Goal: Task Accomplishment & Management: Manage account settings

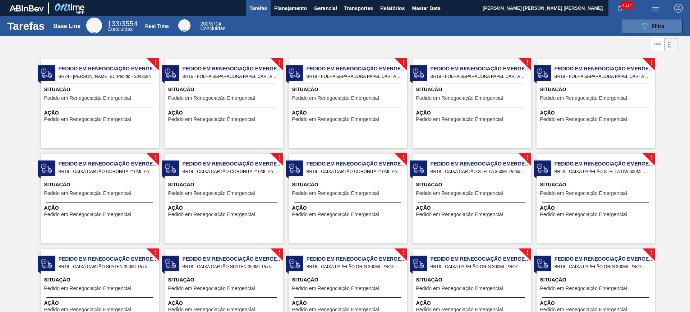
click at [655, 24] on span "Filtro" at bounding box center [657, 26] width 13 height 6
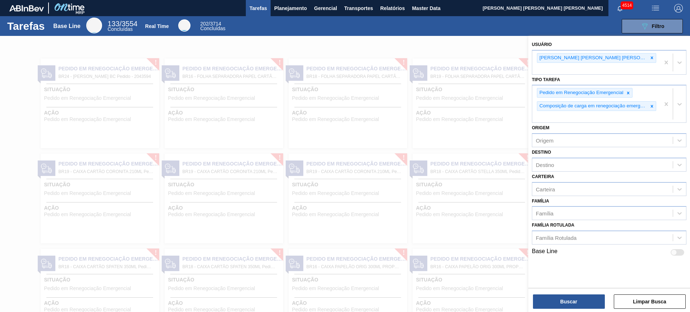
click at [503, 37] on div at bounding box center [345, 192] width 690 height 312
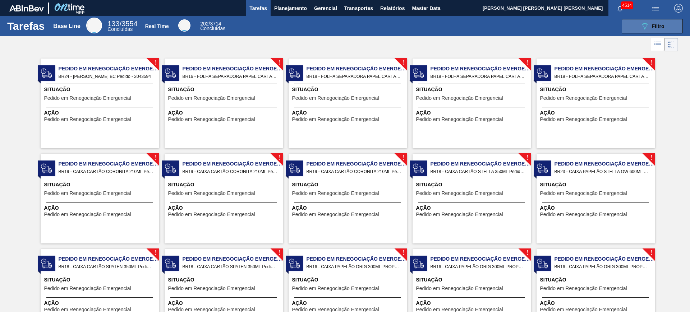
click at [654, 26] on span "Filtro" at bounding box center [657, 26] width 13 height 6
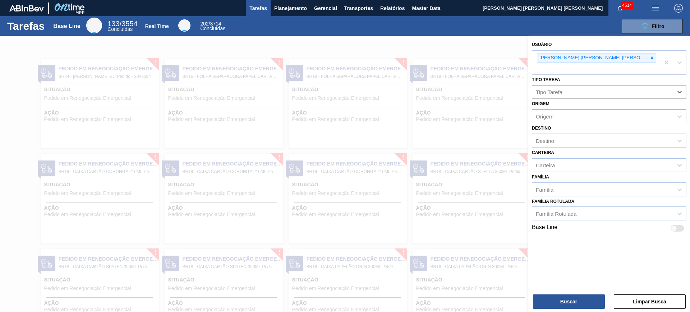
click at [620, 87] on div "Tipo Tarefa" at bounding box center [602, 92] width 140 height 10
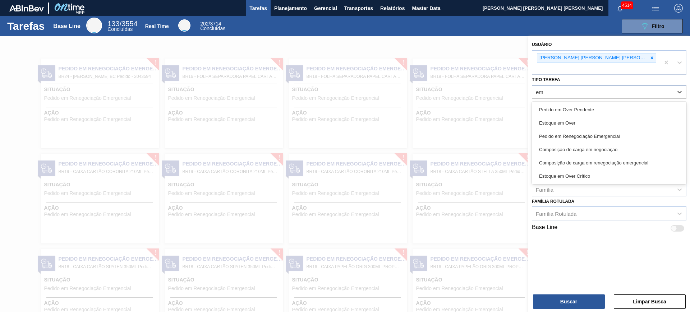
type Tarefa "e"
type Tarefa "em"
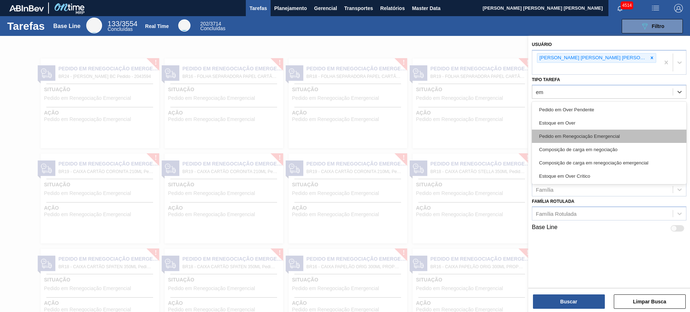
click at [643, 130] on div "Pedido em Renegociação Emergencial" at bounding box center [609, 136] width 154 height 13
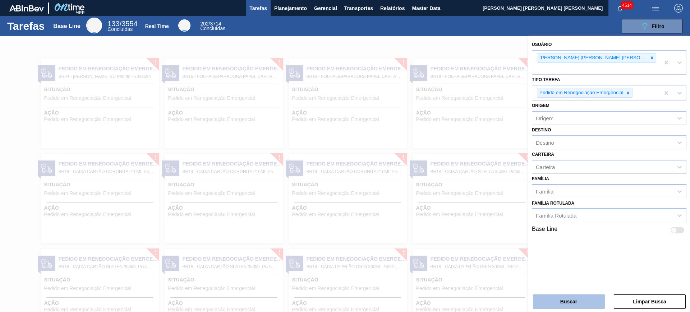
click at [581, 298] on button "Buscar" at bounding box center [569, 301] width 72 height 14
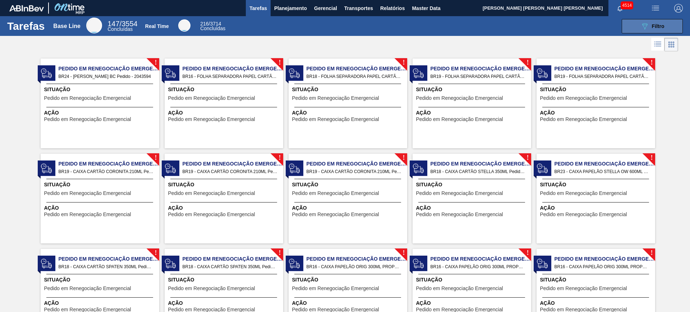
click at [641, 25] on icon "089F7B8B-B2A5-4AFE-B5C0-19BA573D28AC" at bounding box center [644, 26] width 9 height 9
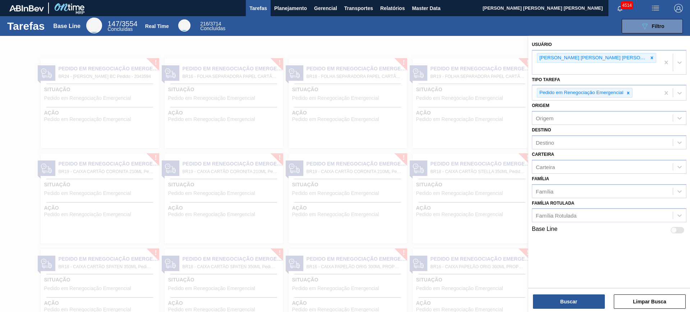
drag, startPoint x: 461, startPoint y: 52, endPoint x: 390, endPoint y: 30, distance: 73.8
click at [460, 52] on div at bounding box center [345, 192] width 690 height 312
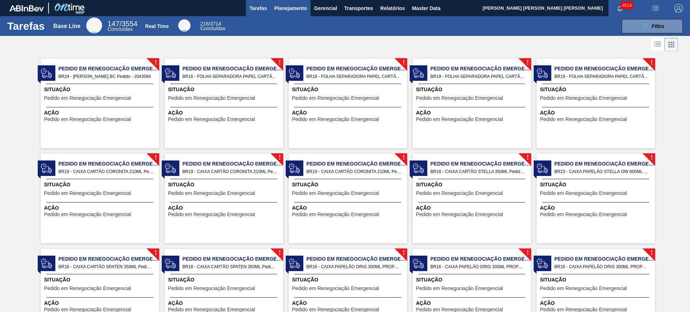
click at [279, 7] on span "Planejamento" at bounding box center [290, 8] width 33 height 9
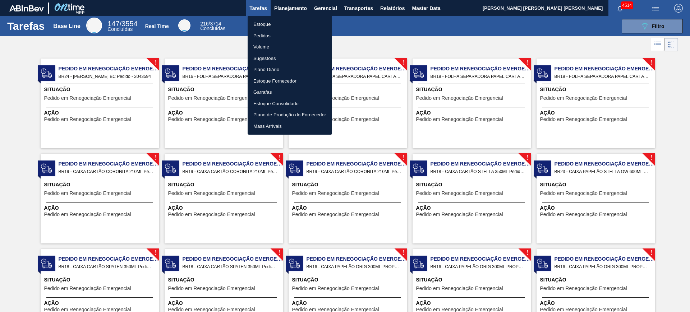
click at [289, 9] on div at bounding box center [345, 156] width 690 height 312
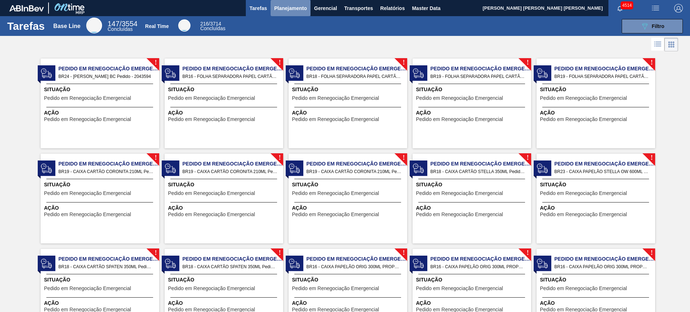
click at [283, 13] on button "Planejamento" at bounding box center [290, 8] width 40 height 16
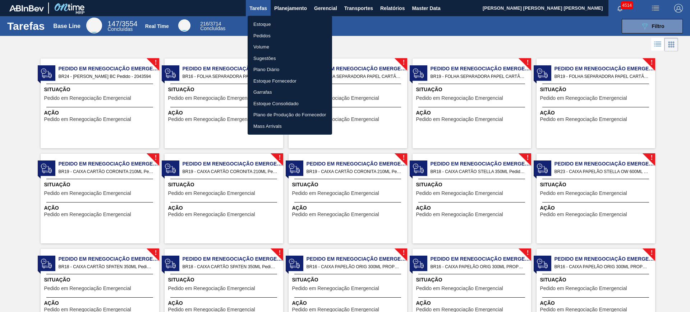
click at [264, 24] on li "Estoque" at bounding box center [289, 24] width 84 height 11
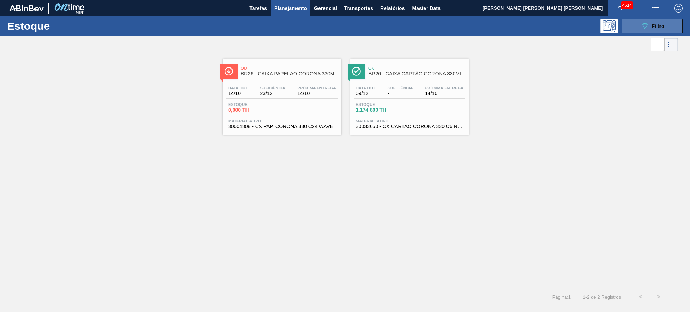
click at [654, 27] on span "Filtro" at bounding box center [657, 26] width 13 height 6
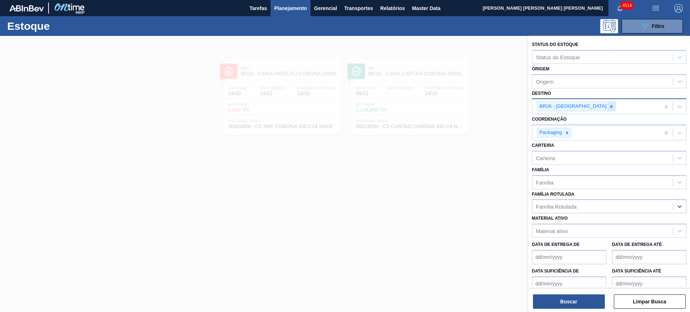
click at [608, 108] on icon at bounding box center [610, 106] width 5 height 5
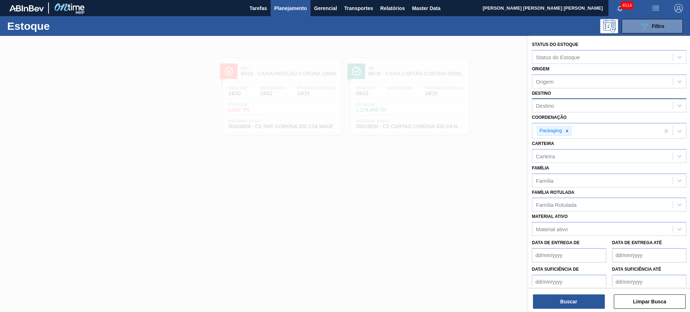
click at [377, 214] on div at bounding box center [345, 192] width 690 height 312
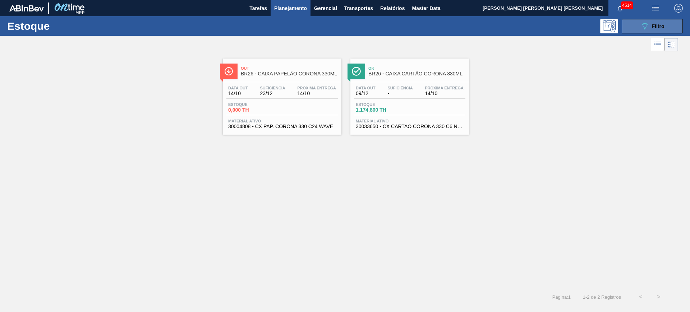
click at [645, 29] on icon "089F7B8B-B2A5-4AFE-B5C0-19BA573D28AC" at bounding box center [644, 26] width 9 height 9
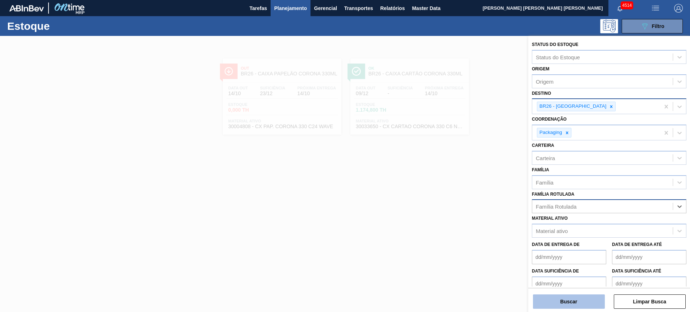
click at [597, 301] on button "Buscar" at bounding box center [569, 301] width 72 height 14
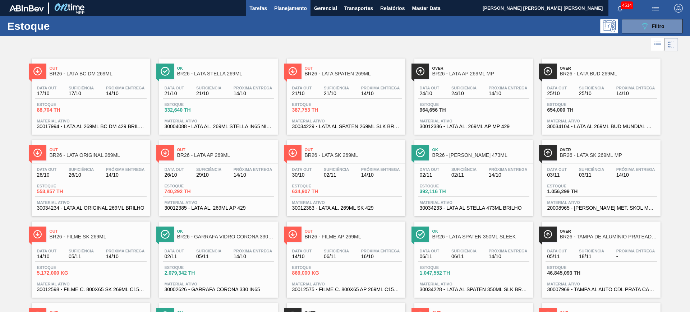
click at [258, 11] on span "Tarefas" at bounding box center [258, 8] width 18 height 9
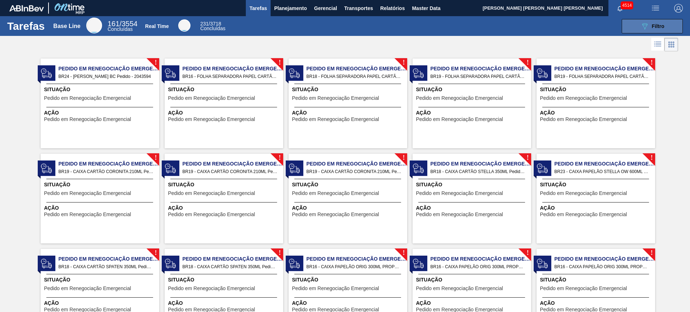
click at [668, 21] on button "089F7B8B-B2A5-4AFE-B5C0-19BA573D28AC Filtro" at bounding box center [651, 26] width 61 height 14
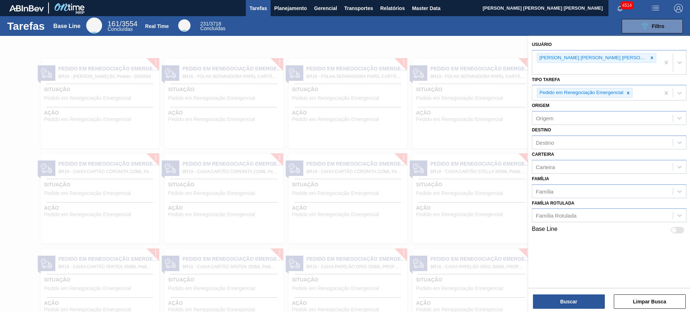
click at [498, 49] on div at bounding box center [345, 192] width 690 height 312
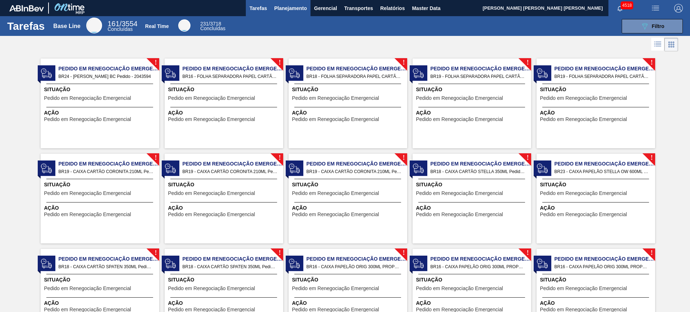
click at [281, 9] on span "Planejamento" at bounding box center [290, 8] width 33 height 9
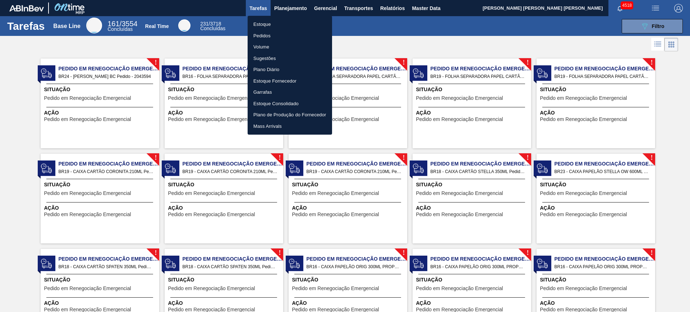
click at [268, 22] on li "Estoque" at bounding box center [289, 24] width 84 height 11
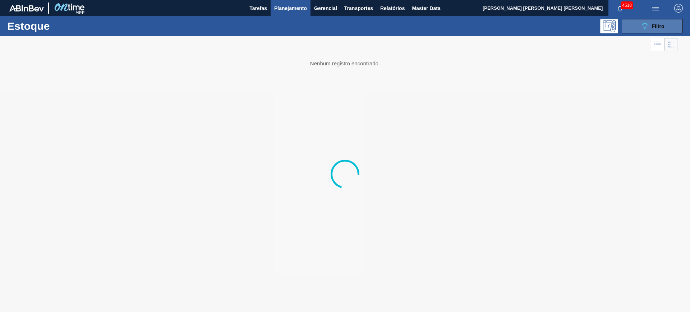
click at [642, 21] on button "089F7B8B-B2A5-4AFE-B5C0-19BA573D28AC Filtro" at bounding box center [651, 26] width 61 height 14
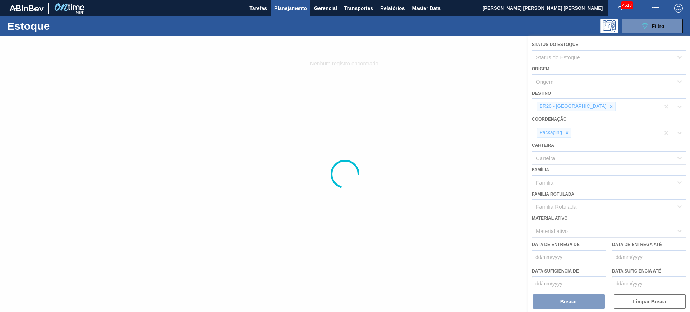
click at [584, 107] on div at bounding box center [345, 174] width 690 height 276
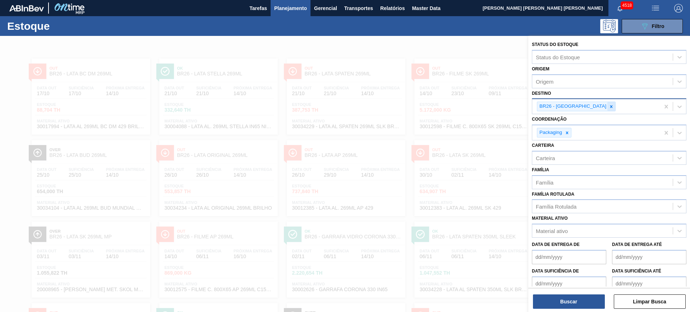
click at [608, 109] on icon at bounding box center [610, 106] width 5 height 5
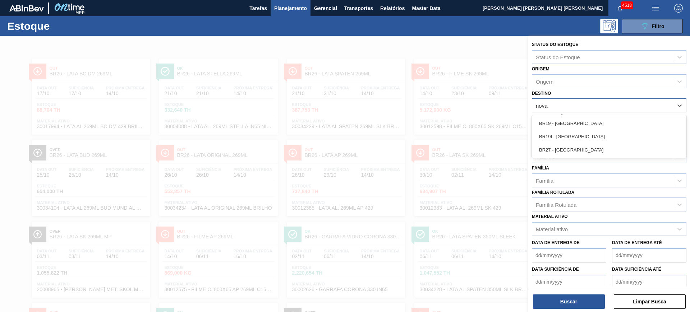
type input "nova r"
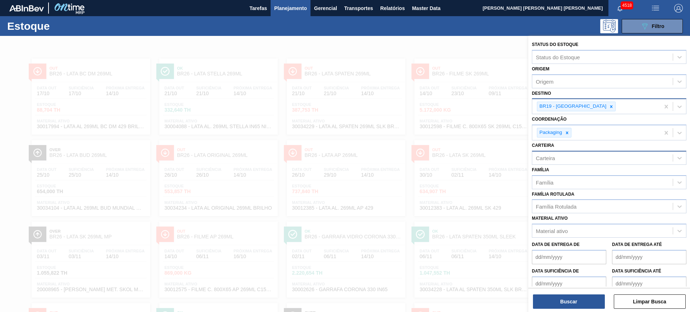
click at [549, 159] on div "Carteira" at bounding box center [544, 158] width 19 height 6
type input "caixa cartã"
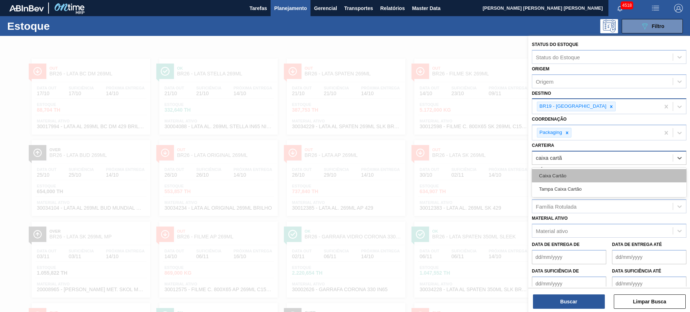
click at [555, 177] on div "Caixa Cartão" at bounding box center [609, 175] width 154 height 13
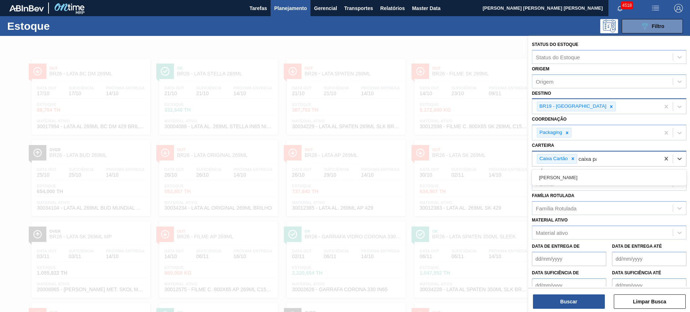
type input "caixa pap"
click at [556, 177] on div "[PERSON_NAME]" at bounding box center [609, 177] width 154 height 13
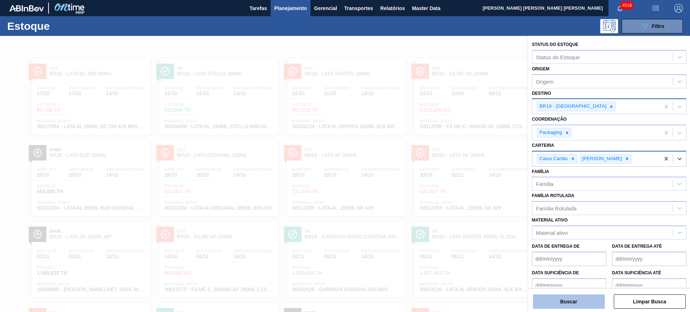
click at [591, 302] on button "Buscar" at bounding box center [569, 301] width 72 height 14
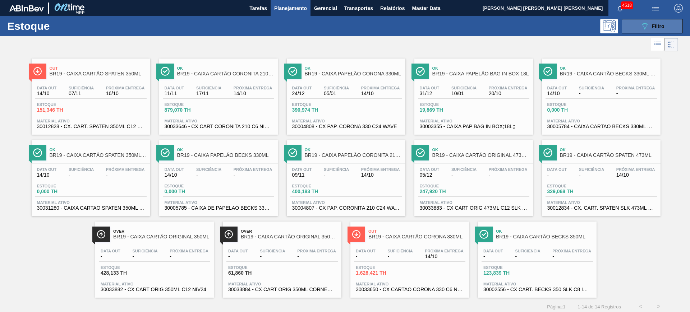
click at [656, 20] on button "089F7B8B-B2A5-4AFE-B5C0-19BA573D28AC Filtro" at bounding box center [651, 26] width 61 height 14
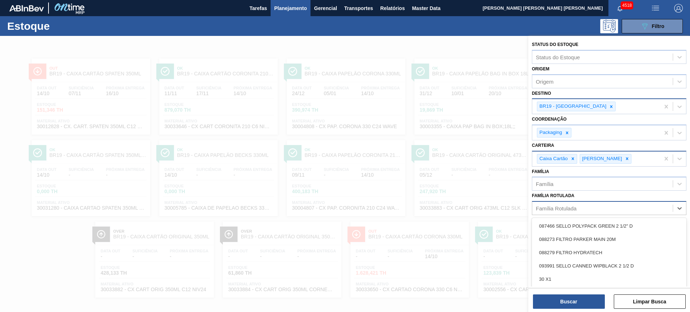
click at [593, 207] on div "Família Rotulada" at bounding box center [602, 208] width 140 height 10
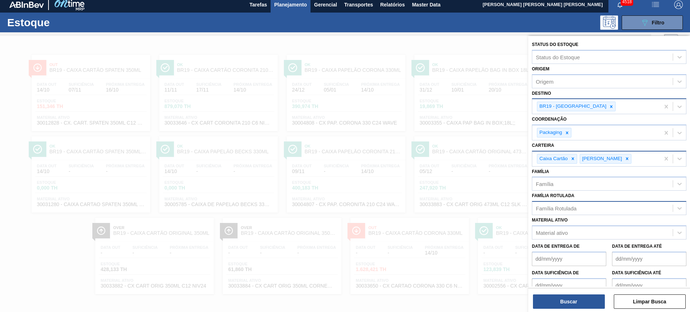
click at [570, 205] on div "Família Rotulada" at bounding box center [555, 208] width 41 height 6
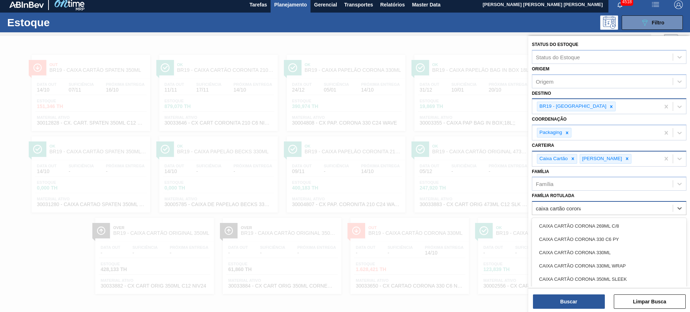
type Rotulada "caixa cartão corona"
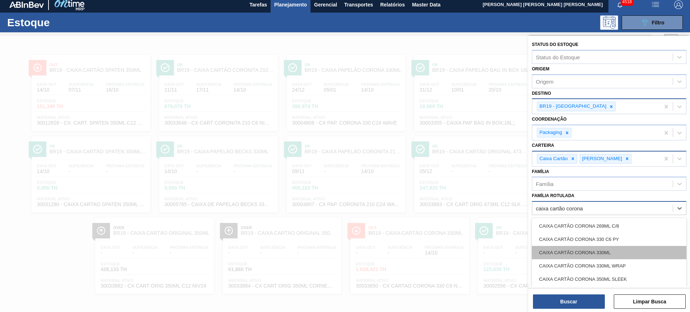
click at [630, 252] on div "CAIXA CARTÃO CORONA 330ML" at bounding box center [609, 252] width 154 height 13
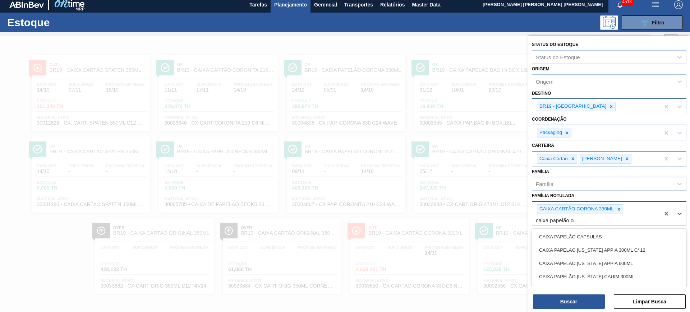
type Rotulada "caixa papelão coro"
click at [613, 237] on div "CAIXA PAPELÃO CORONA 330ML" at bounding box center [609, 236] width 154 height 13
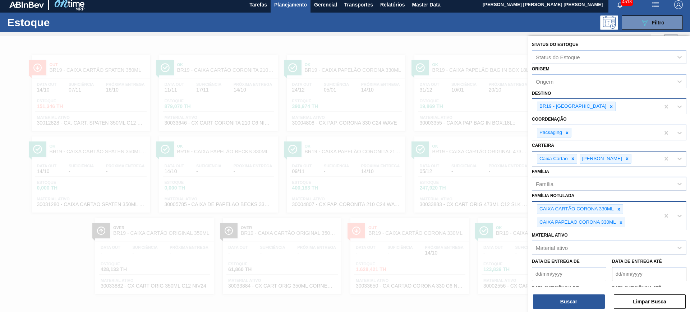
click at [588, 311] on div "Status do Estoque Status do Estoque Origem Origem Destino BR19 - Nova Rio Coord…" at bounding box center [609, 175] width 162 height 278
click at [580, 300] on button "Buscar" at bounding box center [569, 301] width 72 height 14
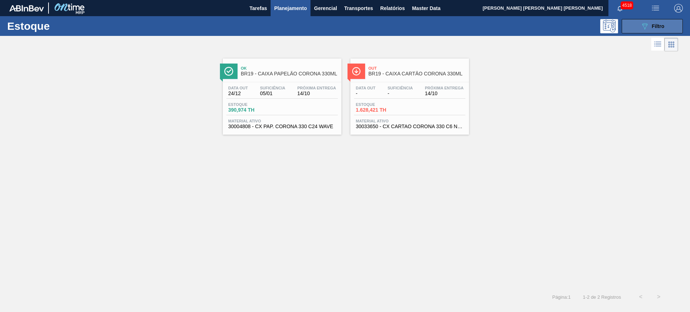
click at [639, 28] on button "089F7B8B-B2A5-4AFE-B5C0-19BA573D28AC Filtro" at bounding box center [651, 26] width 61 height 14
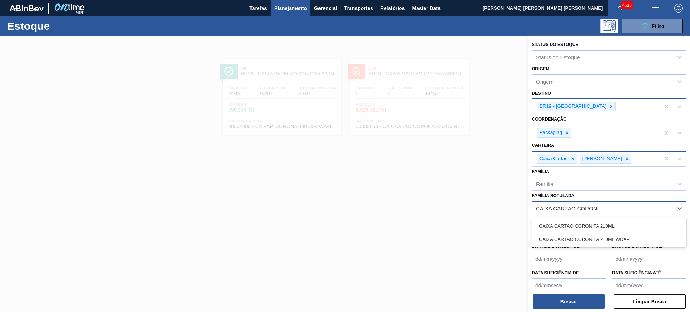
type Rotulada "CAIXA CARTÃO CORONIT"
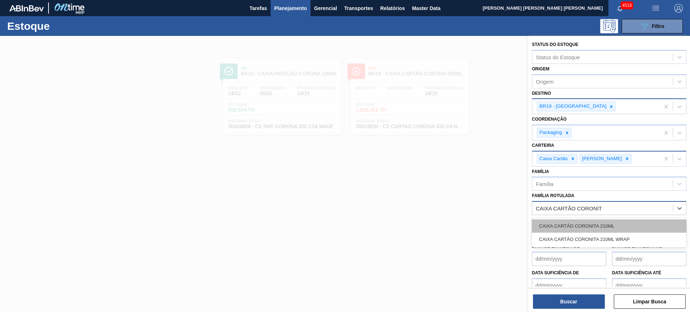
click at [605, 228] on div "CAIXA CARTÃO CORONITA 210ML" at bounding box center [609, 225] width 154 height 13
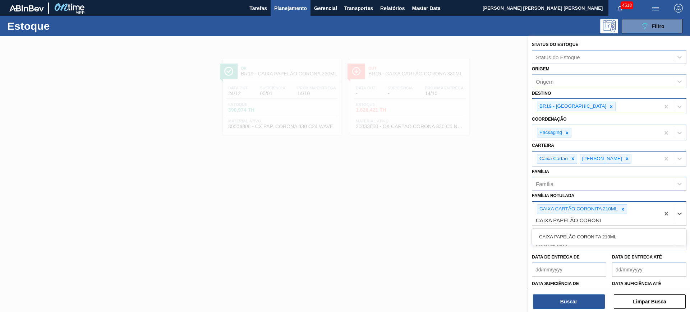
type Rotulada "CAIXA PAPELÃO CORONIT"
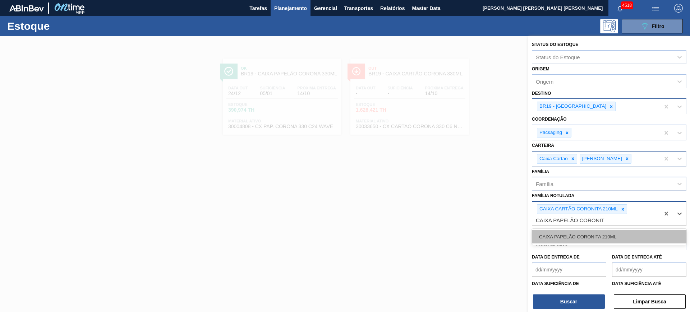
click at [607, 232] on div "CAIXA PAPELÃO CORONITA 210ML" at bounding box center [609, 236] width 154 height 13
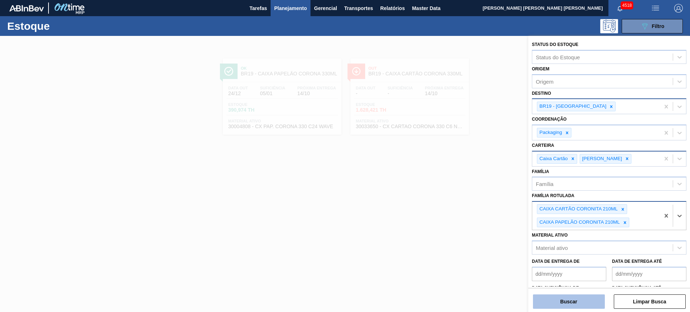
click at [588, 297] on button "Buscar" at bounding box center [569, 301] width 72 height 14
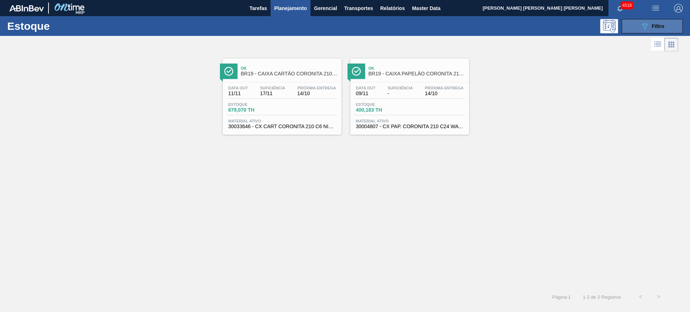
click at [663, 24] on span "Filtro" at bounding box center [657, 26] width 13 height 6
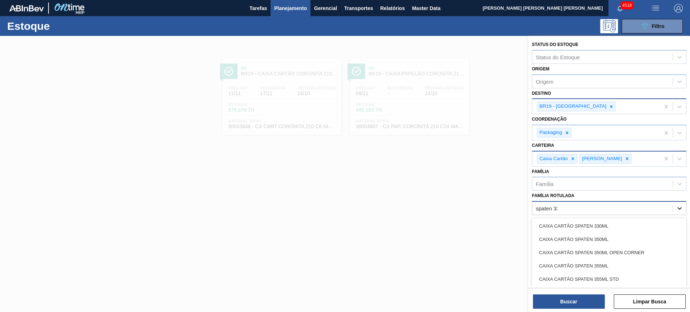
type Rotulada "spaten 330"
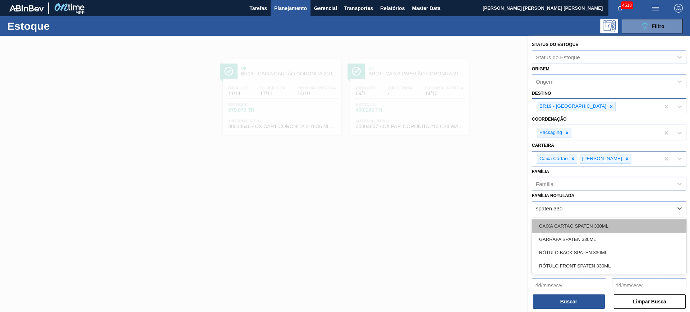
click at [633, 223] on div "CAIXA CARTÃO SPATEN 330ML" at bounding box center [609, 225] width 154 height 13
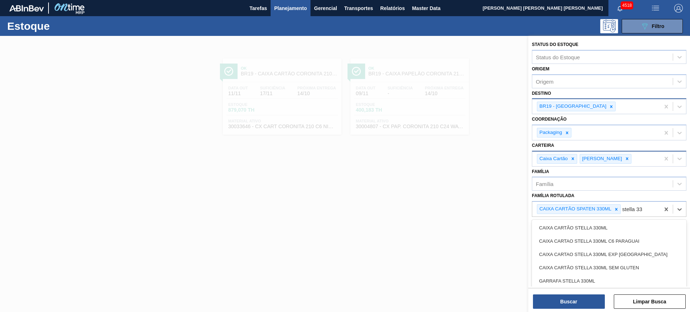
type Rotulada "stella 330"
click at [633, 223] on div "CAIXA CARTÃO STELLA 330ML" at bounding box center [609, 227] width 154 height 13
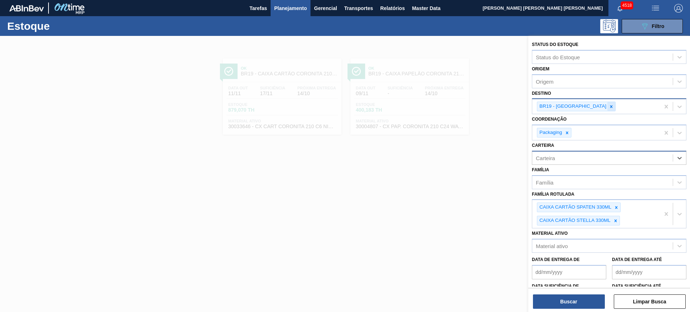
click at [610, 106] on icon at bounding box center [611, 106] width 3 height 3
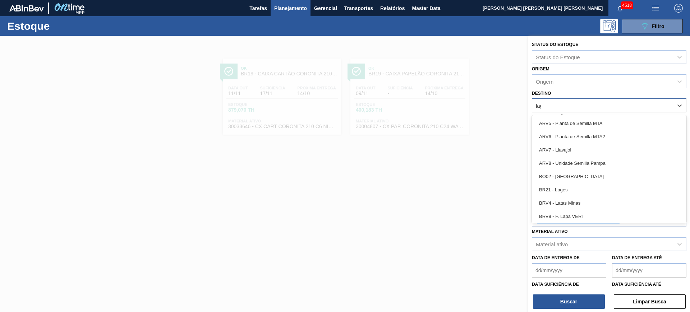
type input "lage"
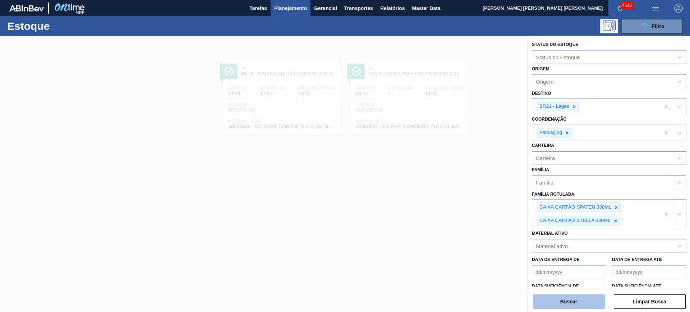
click at [565, 306] on button "Buscar" at bounding box center [569, 301] width 72 height 14
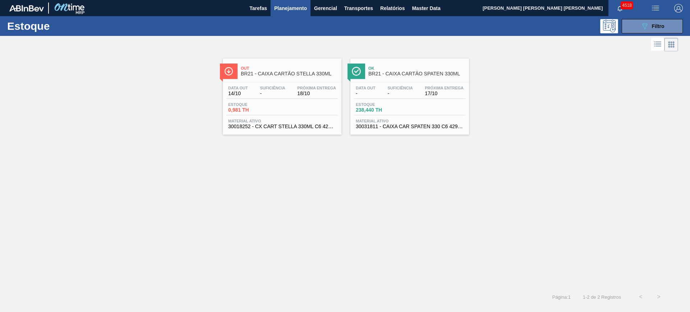
drag, startPoint x: 395, startPoint y: 89, endPoint x: 409, endPoint y: 94, distance: 14.8
click at [656, 24] on span "Filtro" at bounding box center [657, 26] width 13 height 6
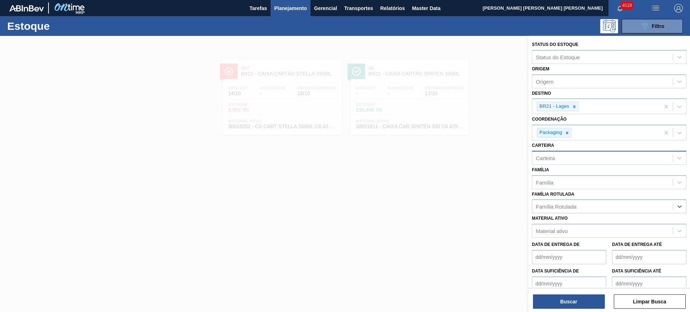
paste Rotulada "CAIXA PAPELÃO ORIG 300ML PROPRIETÁRIA"
type Rotulada "CAIXA PAPELÃO ORIG 300ML PROPRIETÁRIA"
click at [591, 226] on div "CAIXA PAPELÃO ORIG 300ML PROPRIETÁRIA" at bounding box center [609, 224] width 154 height 13
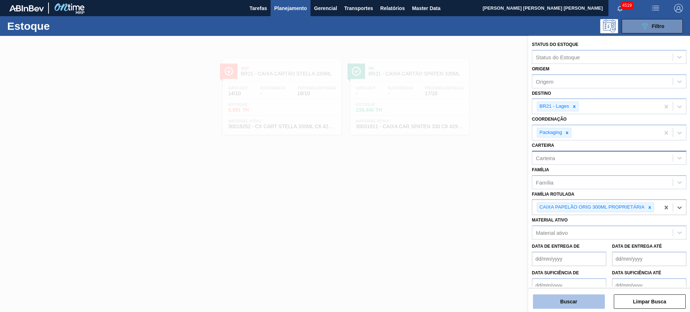
click at [591, 298] on button "Buscar" at bounding box center [569, 301] width 72 height 14
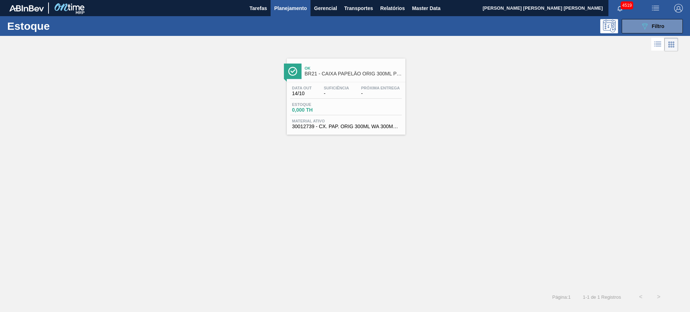
drag, startPoint x: 319, startPoint y: 101, endPoint x: 235, endPoint y: 168, distance: 107.6
click at [227, 176] on div "Ok BR21 - CAIXA PAPELÃO ORIG 300ML PROPRIETÁRIA Data out 14/10 Suficiência - Pr…" at bounding box center [345, 170] width 690 height 235
click at [660, 30] on button "089F7B8B-B2A5-4AFE-B5C0-19BA573D28AC Filtro" at bounding box center [651, 26] width 61 height 14
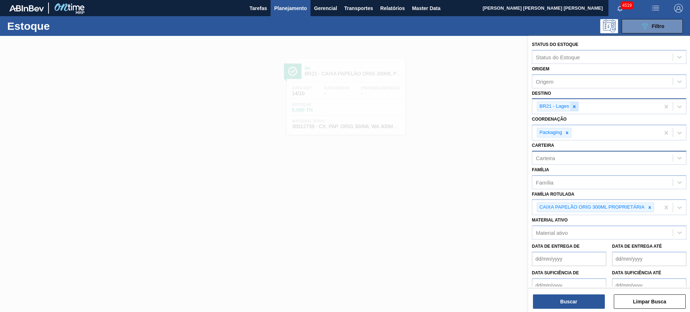
click at [573, 107] on icon at bounding box center [573, 106] width 3 height 3
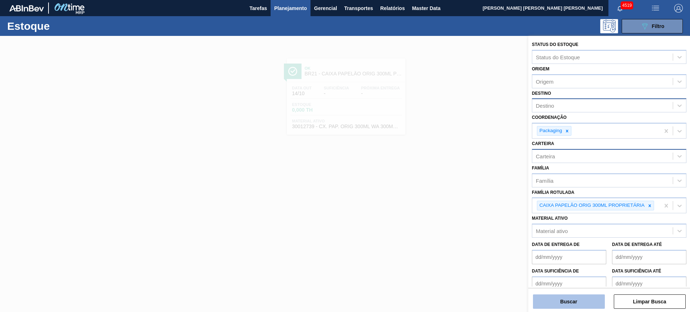
click at [571, 296] on button "Buscar" at bounding box center [569, 301] width 72 height 14
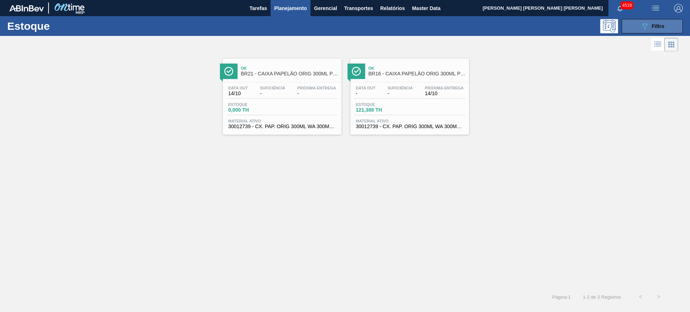
click at [647, 25] on icon "089F7B8B-B2A5-4AFE-B5C0-19BA573D28AC" at bounding box center [644, 26] width 9 height 9
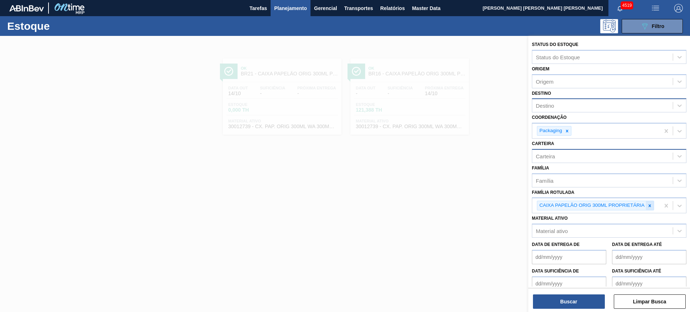
click at [650, 207] on icon at bounding box center [649, 205] width 3 height 3
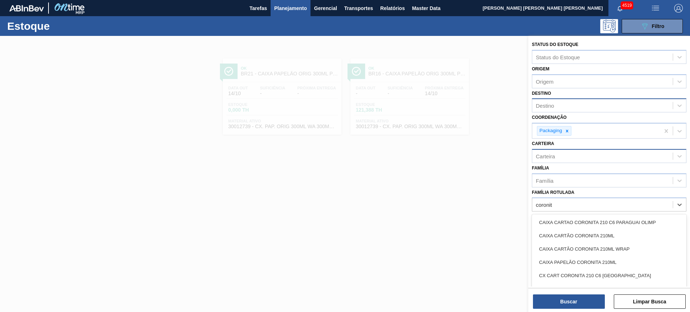
type Rotulada "coronita"
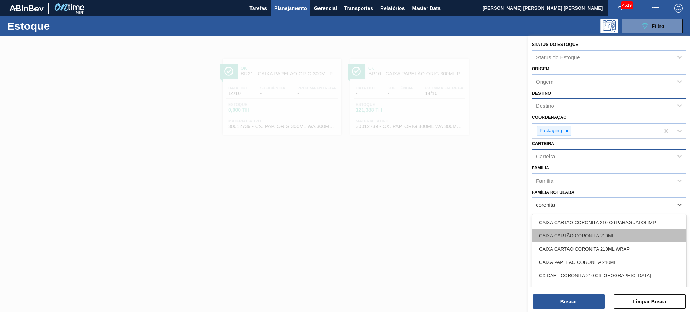
click at [635, 237] on div "CAIXA CARTÃO CORONITA 210ML" at bounding box center [609, 235] width 154 height 13
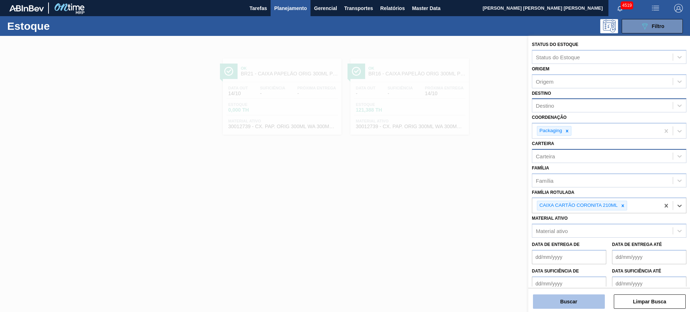
click at [588, 307] on button "Buscar" at bounding box center [569, 301] width 72 height 14
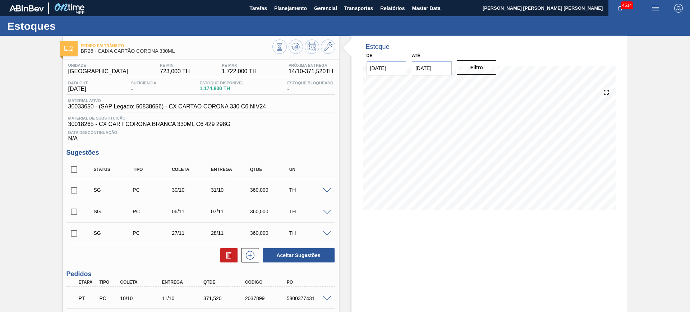
click at [426, 70] on input "28/10/2025" at bounding box center [432, 68] width 40 height 14
click at [498, 218] on div "20/10 Projeção de Estoque 1,675.408 Nec.SAP 50.504 Política Objetiva 1,472.25 P…" at bounding box center [489, 149] width 253 height 144
click at [421, 69] on input "28/10/2025" at bounding box center [432, 68] width 40 height 14
click at [492, 85] on button "Next Month" at bounding box center [492, 85] width 5 height 5
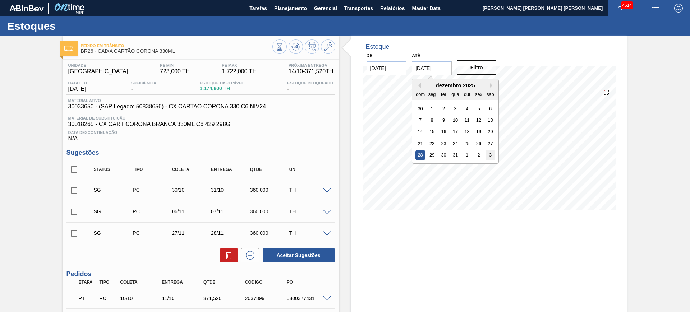
click at [488, 158] on div "3" at bounding box center [490, 155] width 10 height 10
type input "[DATE]"
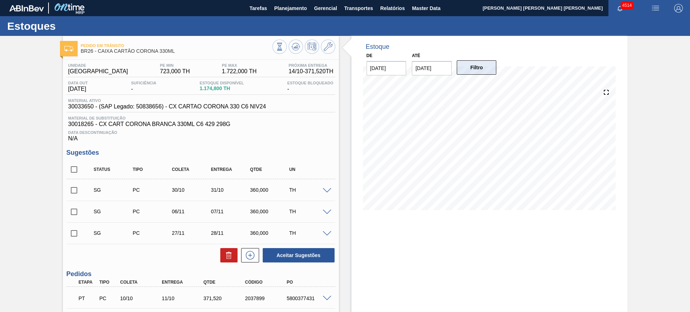
click at [487, 71] on button "Filtro" at bounding box center [476, 67] width 40 height 14
click at [74, 170] on input "checkbox" at bounding box center [73, 169] width 15 height 15
checkbox input "true"
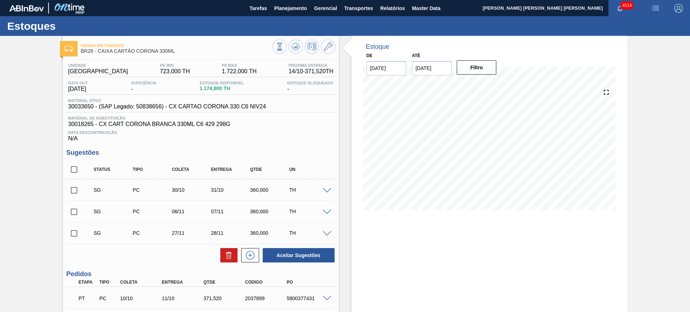
checkbox input "true"
click at [228, 259] on icon at bounding box center [228, 255] width 9 height 9
checkbox input "false"
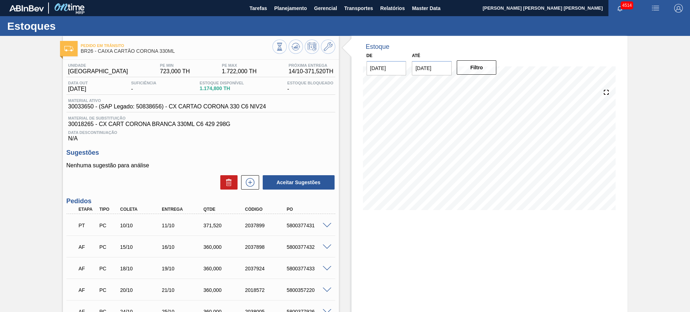
click at [82, 110] on div "Material ativo 30033650 - (SAP Legado: 50838656) - CX CARTAO CORONA 330 C6 NIV24" at bounding box center [200, 105] width 269 height 14
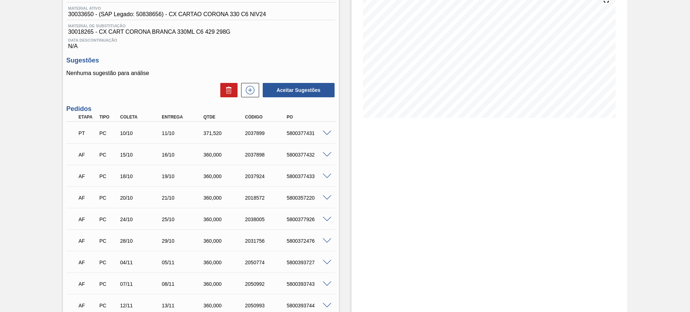
scroll to position [108, 0]
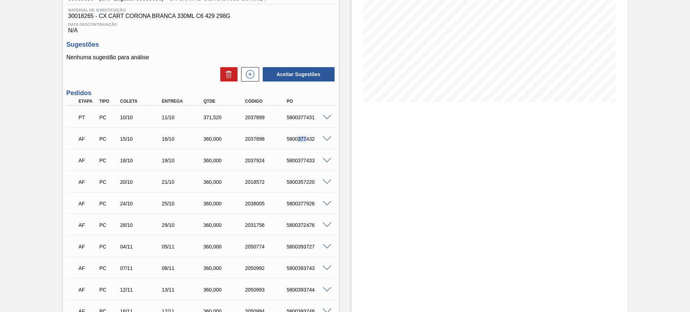
drag, startPoint x: 298, startPoint y: 138, endPoint x: 307, endPoint y: 138, distance: 9.0
click at [307, 138] on div "5800377432" at bounding box center [308, 139] width 47 height 6
click at [438, 173] on div "Estoque De 14/10/2025 Até 03/01/2026 Filtro 16/10 Projeção de Estoque 1,653.792…" at bounding box center [489, 165] width 276 height 474
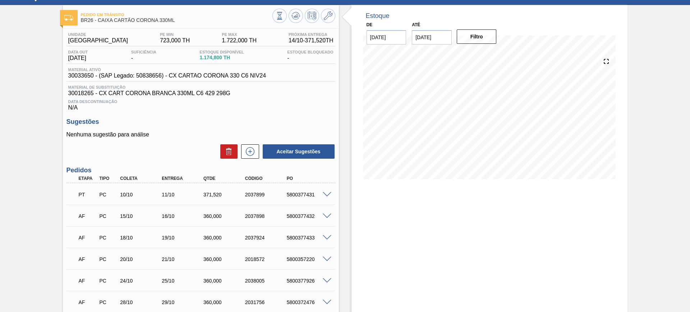
scroll to position [45, 0]
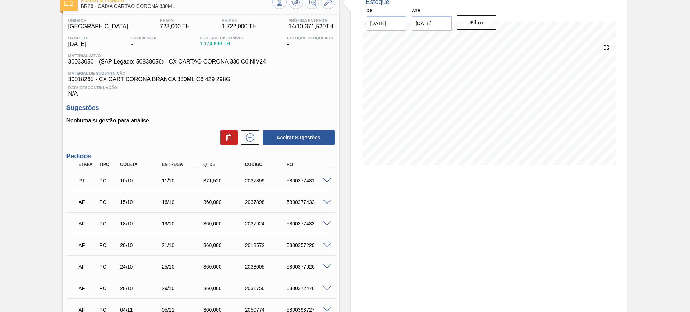
click at [294, 182] on div "5800377431" at bounding box center [308, 181] width 47 height 6
click at [419, 220] on div "Estoque De 14/10/2025 Até 03/01/2026 Filtro 16/10 Projeção de Estoque 1,653.792…" at bounding box center [489, 228] width 276 height 474
click at [326, 177] on div at bounding box center [328, 179] width 14 height 5
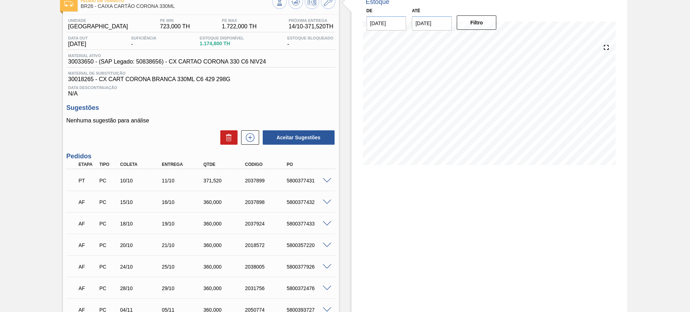
click at [327, 180] on span at bounding box center [327, 180] width 9 height 5
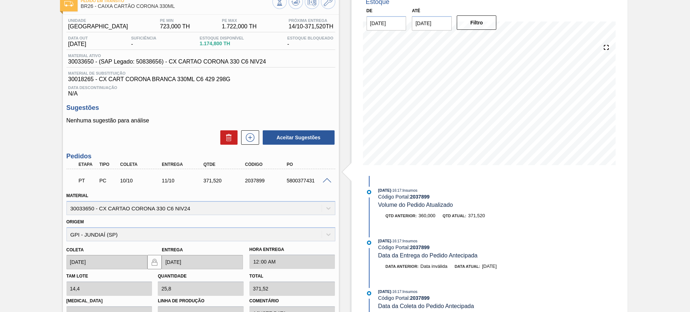
click at [328, 181] on span at bounding box center [327, 180] width 9 height 5
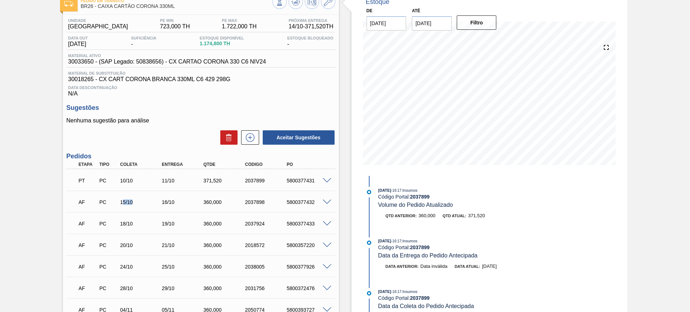
drag, startPoint x: 122, startPoint y: 202, endPoint x: 134, endPoint y: 202, distance: 12.6
click at [134, 202] on div "15/10" at bounding box center [141, 202] width 47 height 6
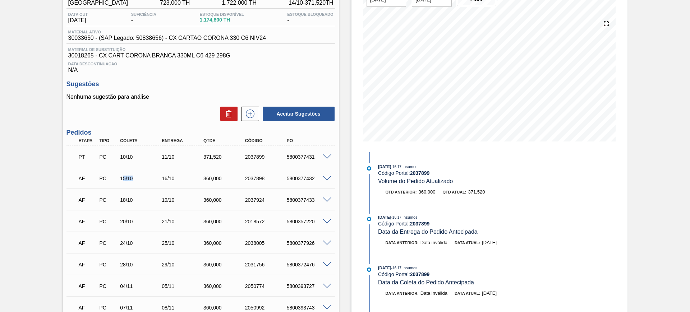
scroll to position [90, 0]
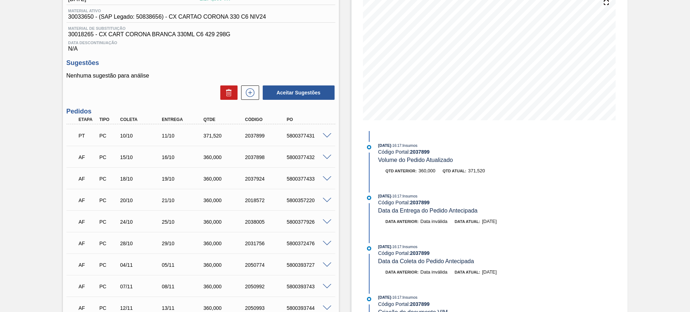
click at [325, 156] on span at bounding box center [327, 157] width 9 height 5
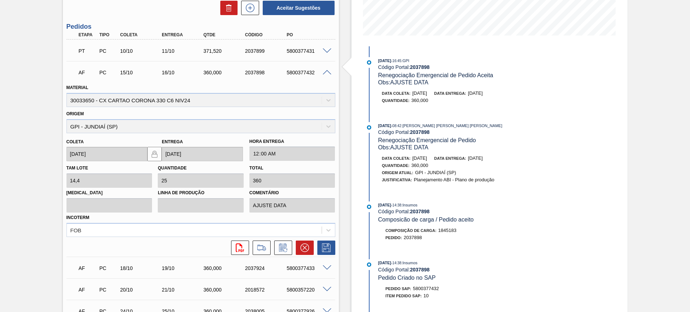
scroll to position [180, 0]
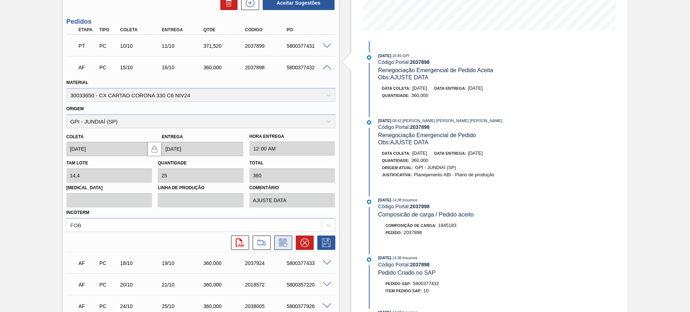
click at [284, 243] on icon at bounding box center [282, 242] width 11 height 9
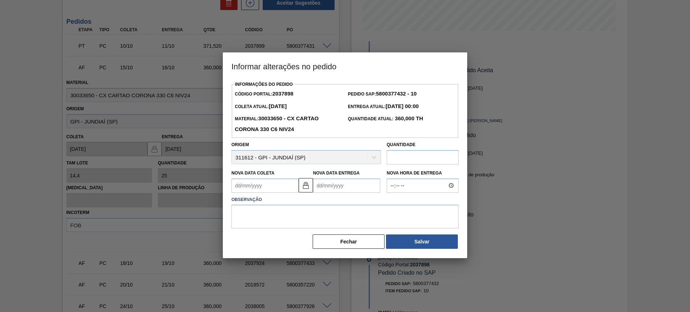
click at [349, 188] on Entrega2037898 "Nova Data Entrega" at bounding box center [346, 185] width 67 height 14
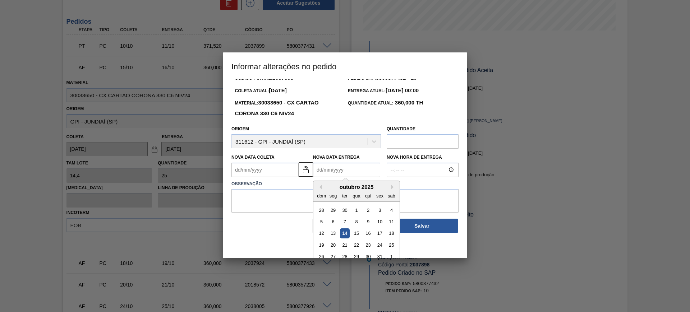
scroll to position [24, 0]
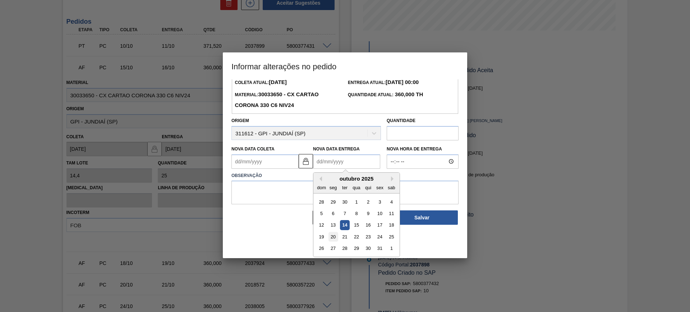
click at [330, 240] on div "20" at bounding box center [333, 237] width 10 height 10
type Coleta2037898 "[DATE]"
type Entrega2037898 "20/10/2025"
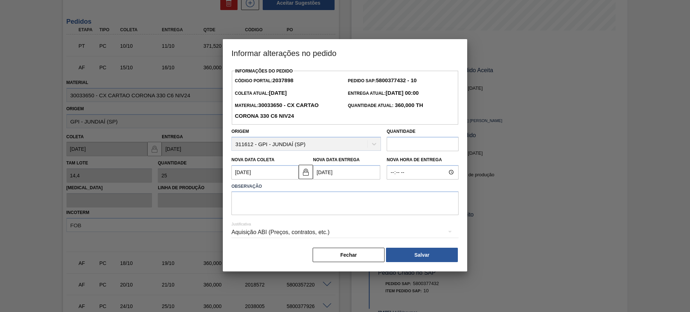
scroll to position [0, 0]
click at [362, 254] on button "Fechar" at bounding box center [348, 255] width 72 height 14
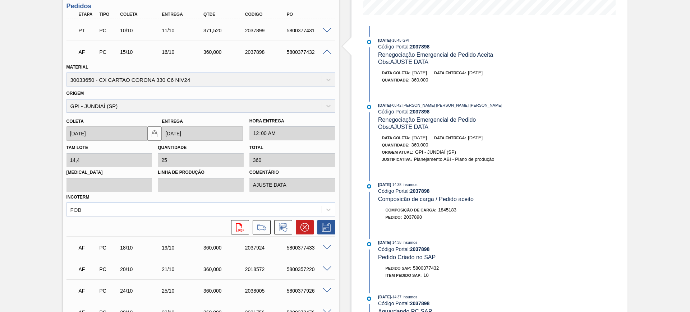
scroll to position [180, 0]
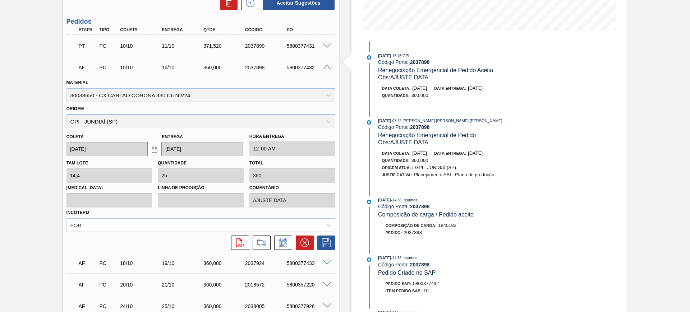
click at [325, 67] on span at bounding box center [327, 67] width 9 height 5
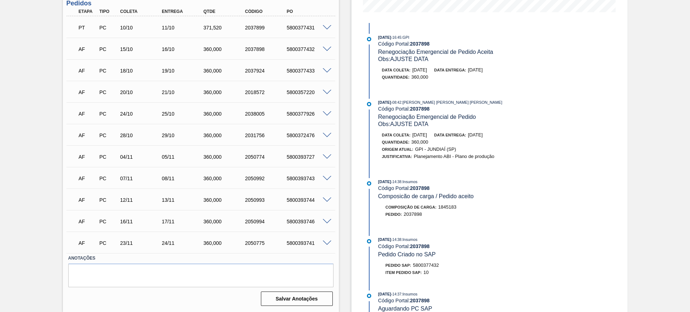
scroll to position [63, 0]
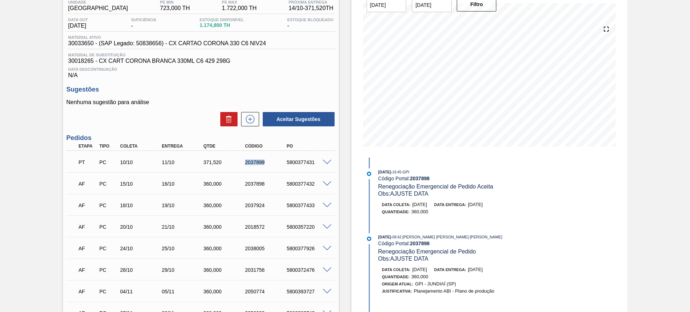
drag, startPoint x: 246, startPoint y: 158, endPoint x: 275, endPoint y: 158, distance: 29.1
click at [275, 158] on div "PT PC 10/10 11/10 371,520 2037899 5800377431" at bounding box center [199, 161] width 250 height 14
drag, startPoint x: 246, startPoint y: 184, endPoint x: 260, endPoint y: 184, distance: 13.7
click at [260, 184] on div "2037898" at bounding box center [266, 184] width 47 height 6
click at [305, 186] on div "5800377432" at bounding box center [308, 184] width 47 height 6
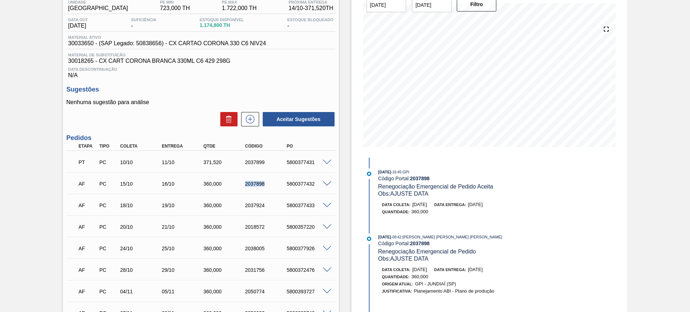
drag, startPoint x: 243, startPoint y: 181, endPoint x: 271, endPoint y: 186, distance: 28.5
click at [271, 184] on div "2037898" at bounding box center [266, 184] width 47 height 6
click at [252, 195] on div "AF PC 18/10 19/10 360,000 2037924 5800377433 Material 30033650 - CX CARTAO CORO…" at bounding box center [200, 205] width 269 height 22
drag, startPoint x: 241, startPoint y: 205, endPoint x: 266, endPoint y: 210, distance: 25.7
click at [266, 210] on div "AF PC 18/10 19/10 360,000 2037924 5800377433" at bounding box center [199, 205] width 250 height 14
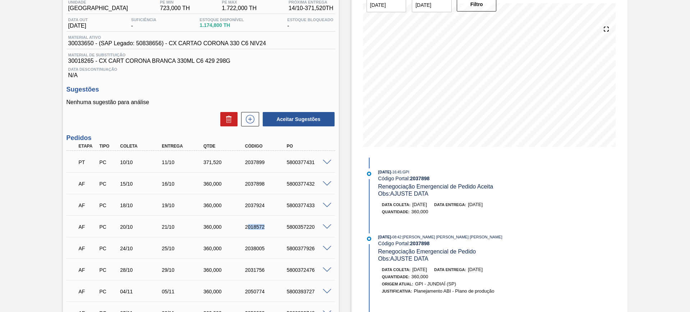
drag, startPoint x: 247, startPoint y: 224, endPoint x: 268, endPoint y: 229, distance: 21.5
click at [266, 228] on div "2018572" at bounding box center [266, 227] width 47 height 6
click at [259, 225] on div "2018572" at bounding box center [266, 227] width 47 height 6
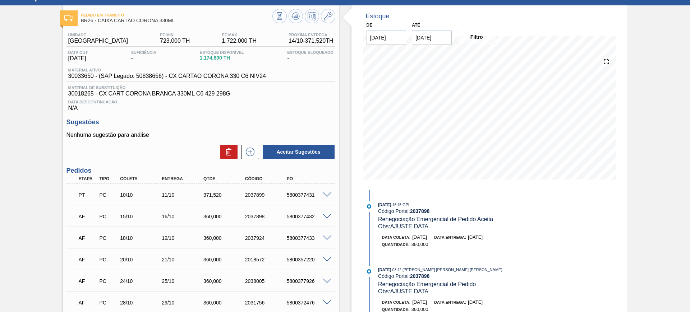
scroll to position [0, 0]
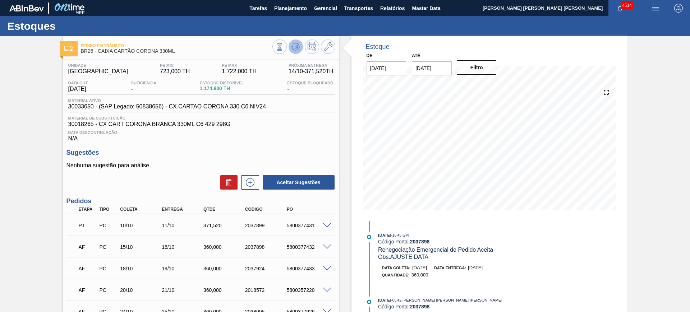
click at [296, 46] on polygon at bounding box center [296, 46] width 0 height 3
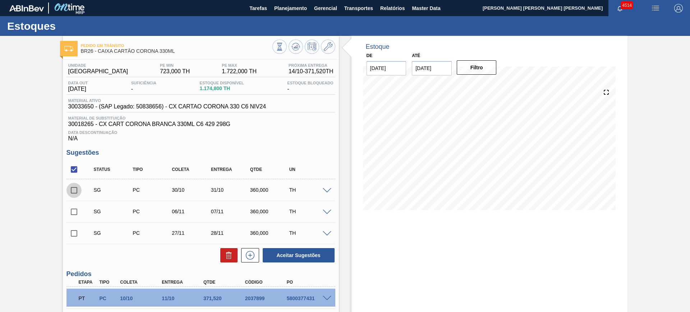
click at [75, 192] on input "checkbox" at bounding box center [73, 190] width 15 height 15
checkbox input "true"
click at [310, 254] on button "Aceitar Sugestões" at bounding box center [299, 255] width 72 height 14
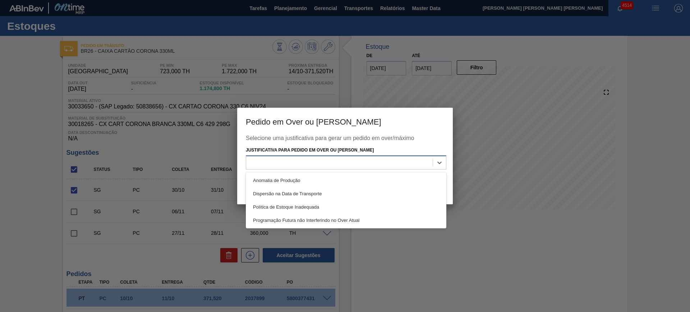
click at [399, 162] on div at bounding box center [339, 162] width 186 height 10
click at [336, 55] on div at bounding box center [345, 156] width 690 height 312
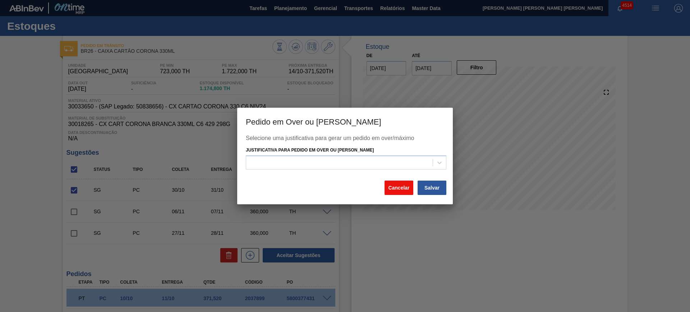
click at [403, 191] on button "Cancelar" at bounding box center [398, 188] width 29 height 14
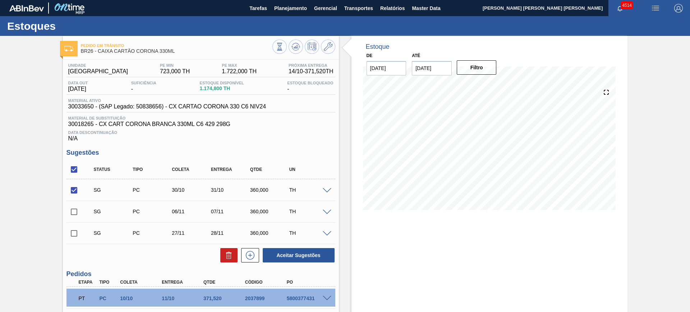
click at [74, 210] on input "checkbox" at bounding box center [73, 211] width 15 height 15
checkbox input "true"
click at [229, 259] on icon at bounding box center [228, 256] width 5 height 5
checkbox input "false"
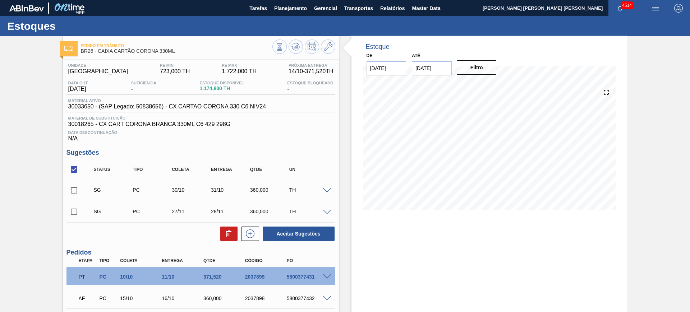
drag, startPoint x: 71, startPoint y: 189, endPoint x: 247, endPoint y: 227, distance: 179.9
click at [71, 189] on input "checkbox" at bounding box center [73, 190] width 15 height 15
checkbox input "true"
click at [233, 231] on button at bounding box center [228, 234] width 17 height 14
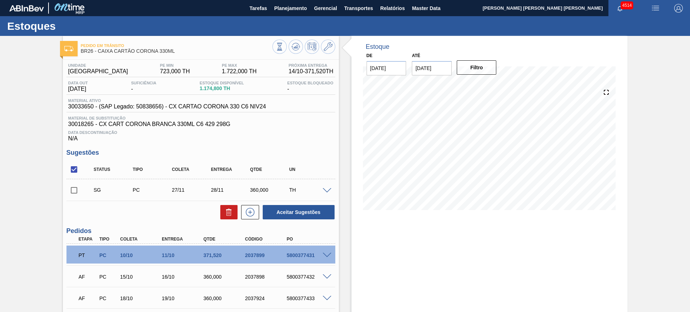
click at [328, 190] on span at bounding box center [327, 190] width 9 height 5
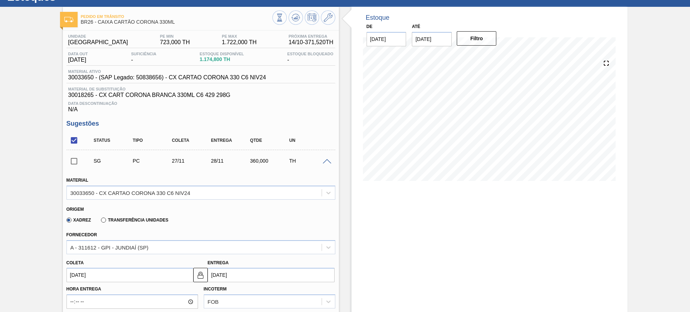
scroll to position [45, 0]
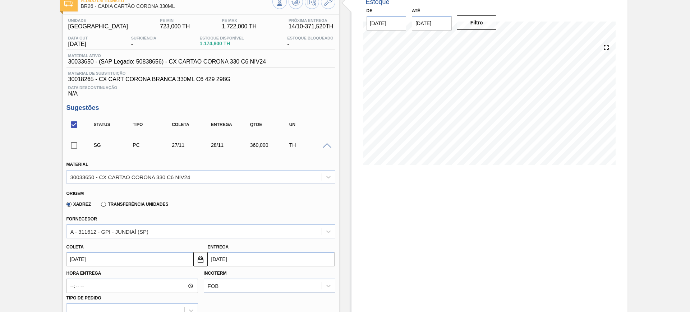
click at [238, 260] on input "28/11/2025" at bounding box center [271, 259] width 127 height 14
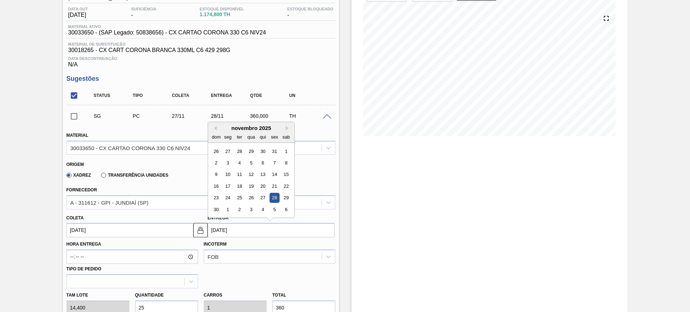
scroll to position [90, 0]
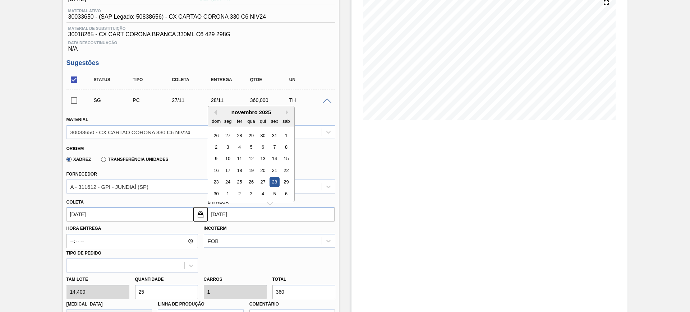
click at [284, 111] on div "novembro 2025" at bounding box center [251, 112] width 86 height 6
click at [229, 146] on div "3" at bounding box center [228, 147] width 10 height 10
type input "02/11/2025"
type input "03/11/2025"
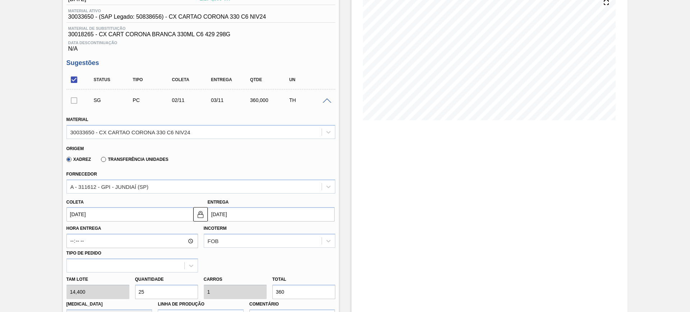
click at [254, 207] on input "03/11/2025" at bounding box center [271, 214] width 127 height 14
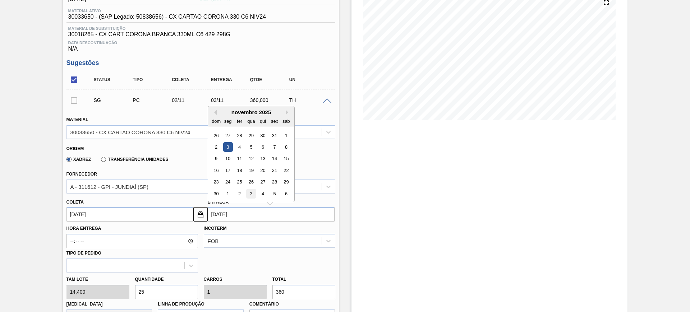
click at [249, 193] on div "3" at bounding box center [251, 194] width 10 height 10
type input "02/12/2025"
type input "03/12/2025"
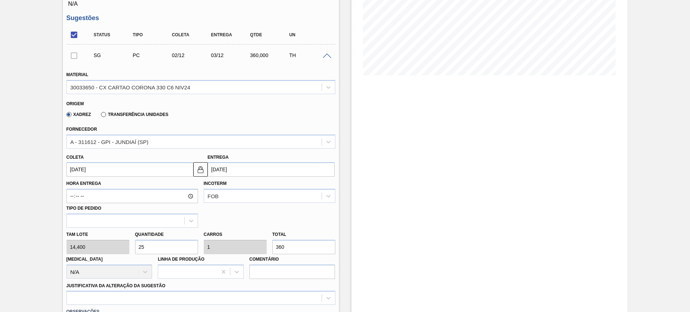
scroll to position [180, 0]
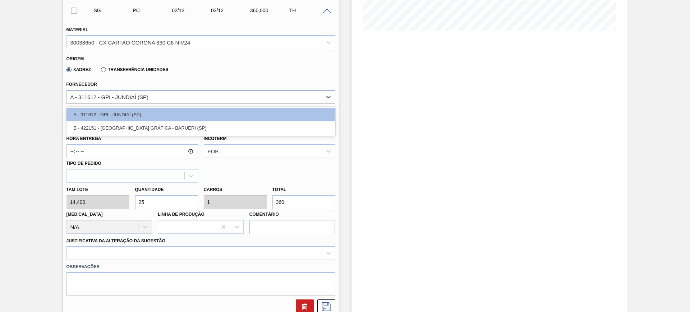
click at [154, 94] on div "A - 311612 - GPI - JUNDIAÍ (SP)" at bounding box center [194, 97] width 255 height 10
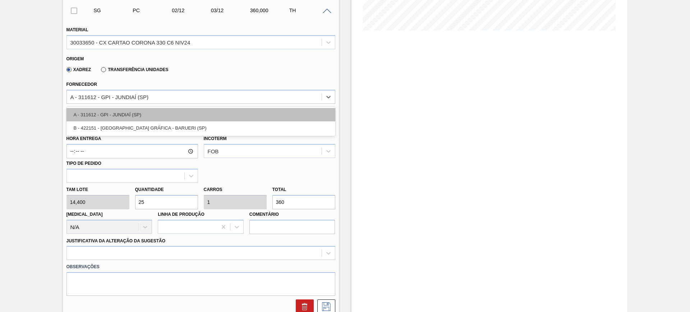
click at [168, 112] on div "A - 311612 - GPI - JUNDIAÍ (SP)" at bounding box center [200, 114] width 269 height 13
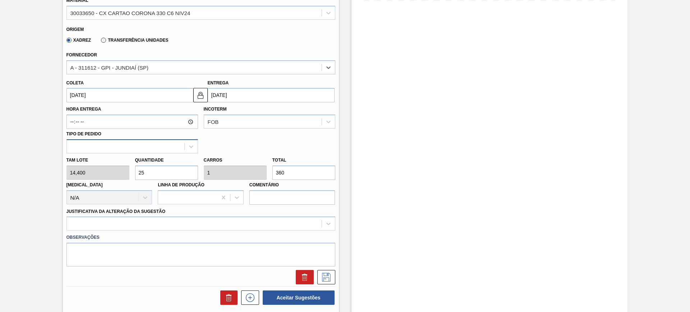
scroll to position [224, 0]
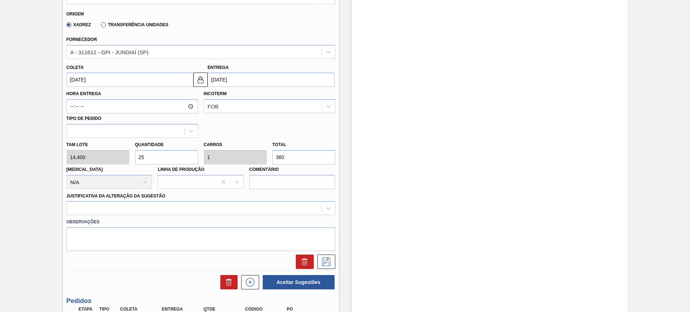
click at [147, 159] on input "25" at bounding box center [166, 157] width 63 height 14
click at [291, 158] on input "360" at bounding box center [303, 157] width 63 height 14
click at [248, 208] on div at bounding box center [200, 208] width 269 height 14
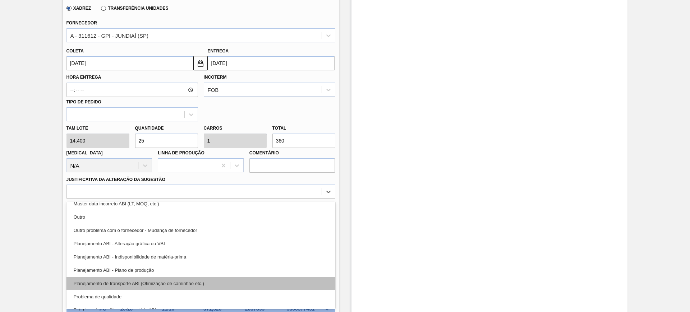
scroll to position [45, 0]
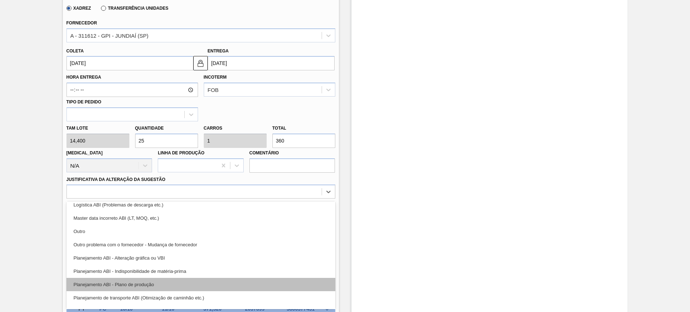
click at [236, 279] on div "Planejamento ABI - Plano de produção" at bounding box center [200, 284] width 269 height 13
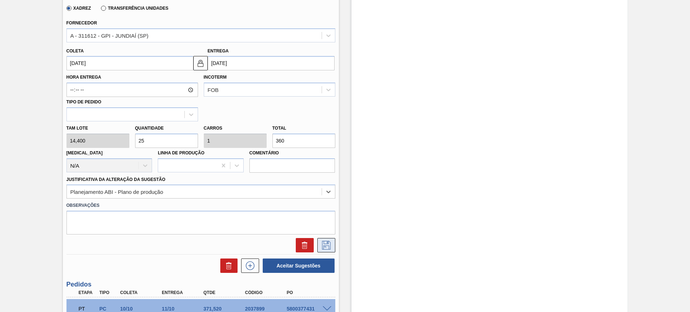
click at [329, 243] on icon at bounding box center [326, 245] width 9 height 9
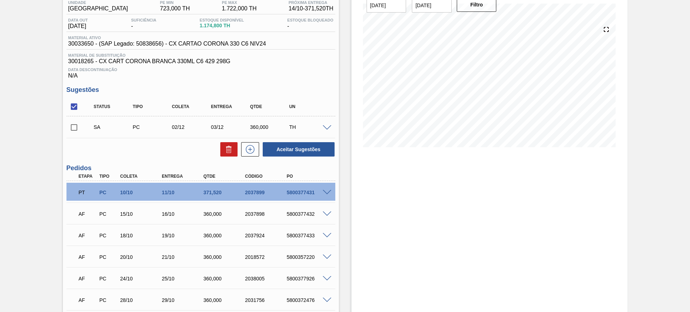
scroll to position [48, 0]
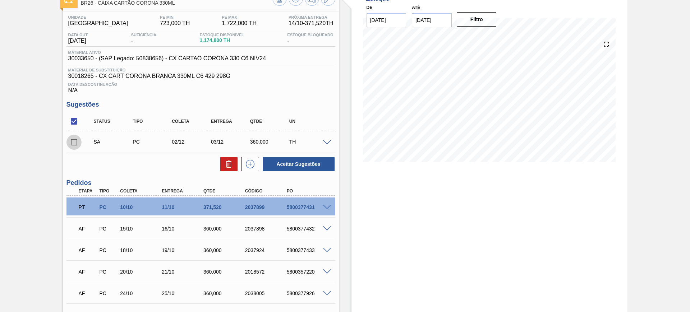
click at [73, 143] on input "checkbox" at bounding box center [73, 142] width 15 height 15
checkbox input "true"
click at [294, 164] on button "Aceitar Sugestões" at bounding box center [299, 164] width 72 height 14
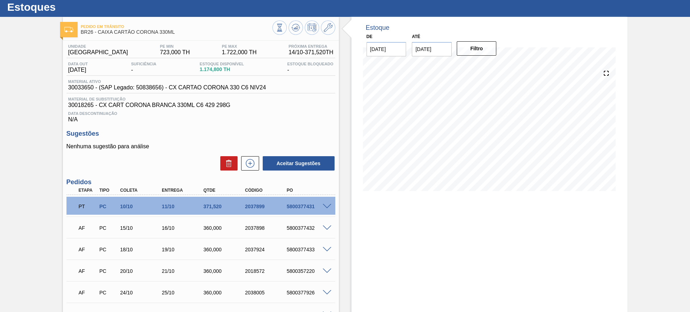
scroll to position [0, 0]
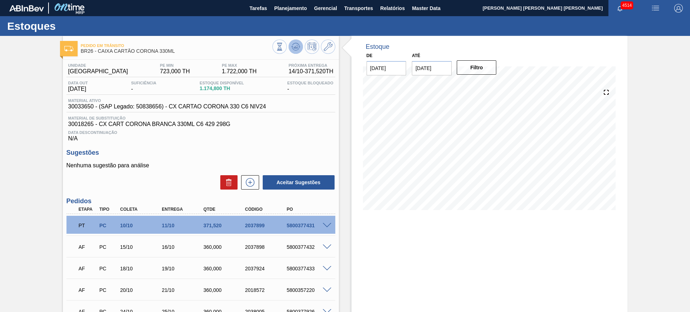
click at [295, 49] on icon at bounding box center [295, 46] width 9 height 9
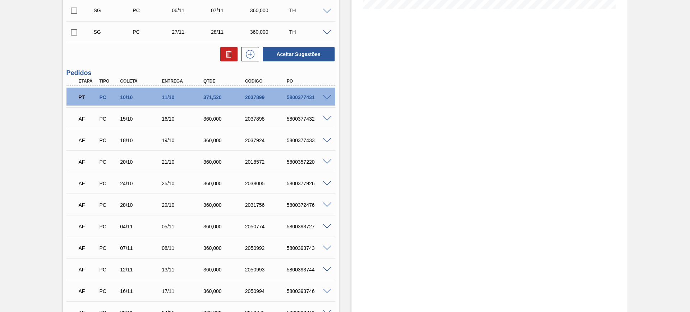
scroll to position [292, 0]
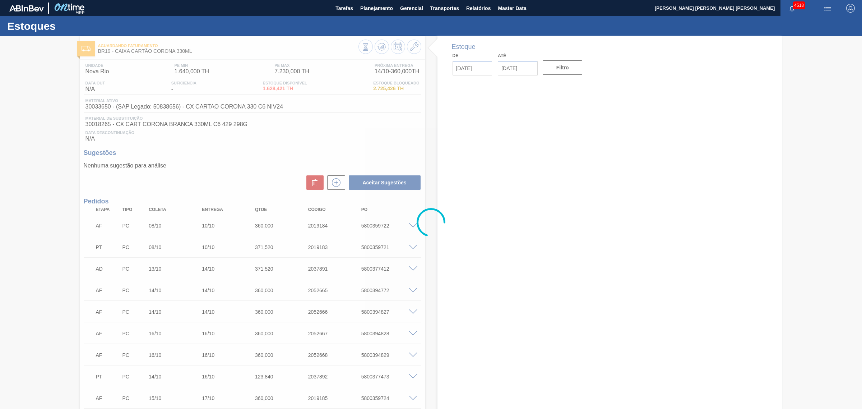
type input "[DATE]"
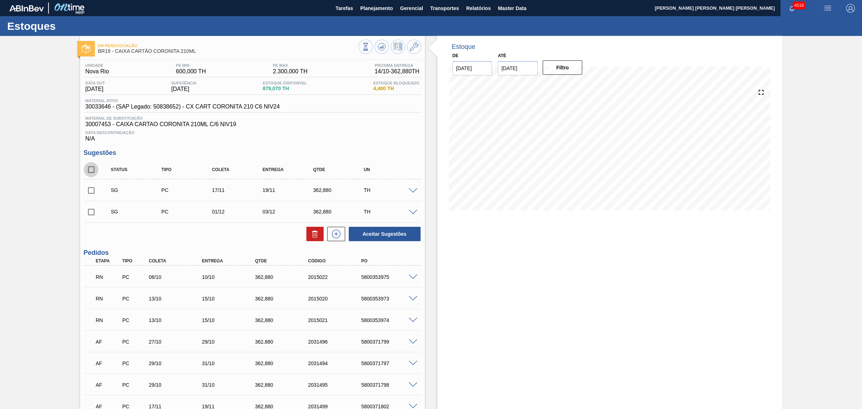
click at [89, 173] on input "checkbox" at bounding box center [91, 169] width 15 height 15
checkbox input "true"
click at [313, 237] on icon at bounding box center [315, 233] width 9 height 9
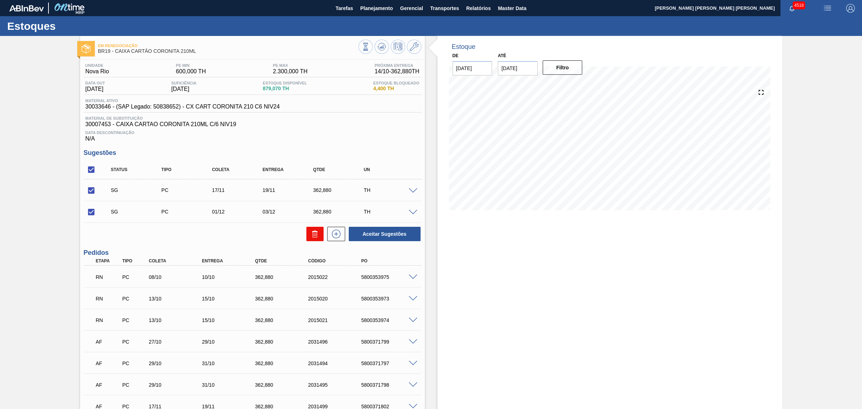
checkbox input "false"
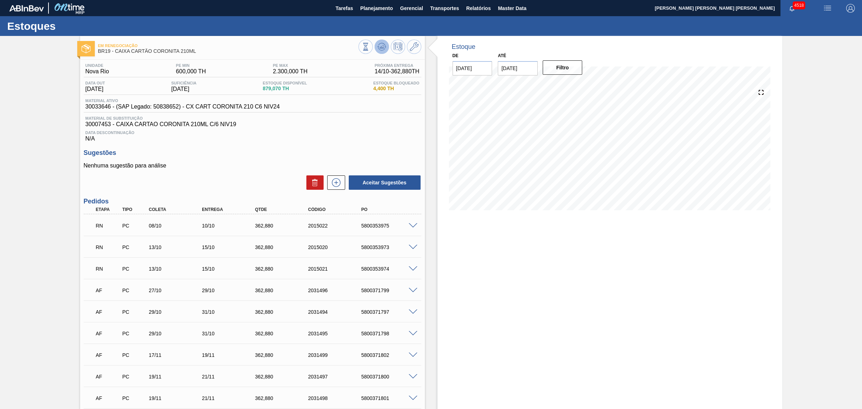
click at [376, 49] on button at bounding box center [382, 47] width 14 height 14
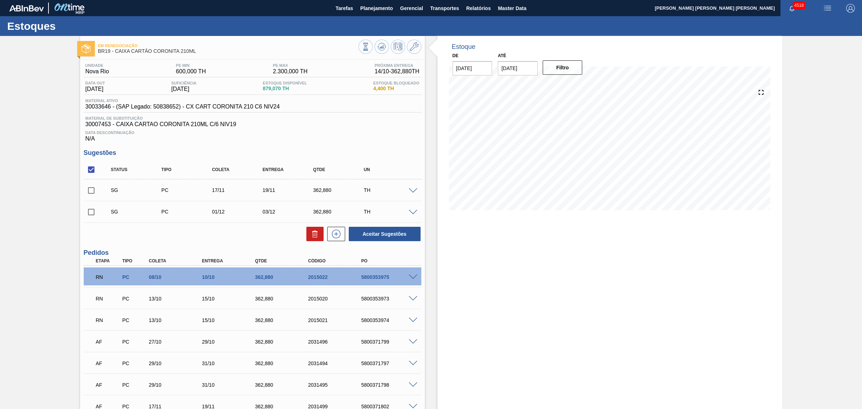
scroll to position [45, 0]
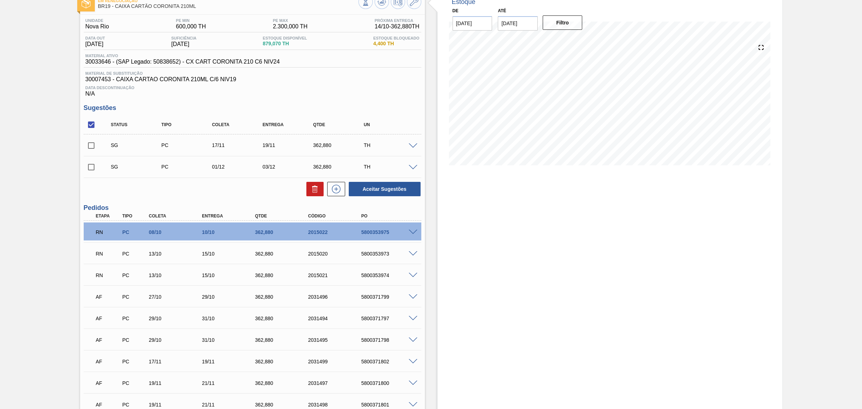
click at [409, 232] on span at bounding box center [413, 231] width 9 height 5
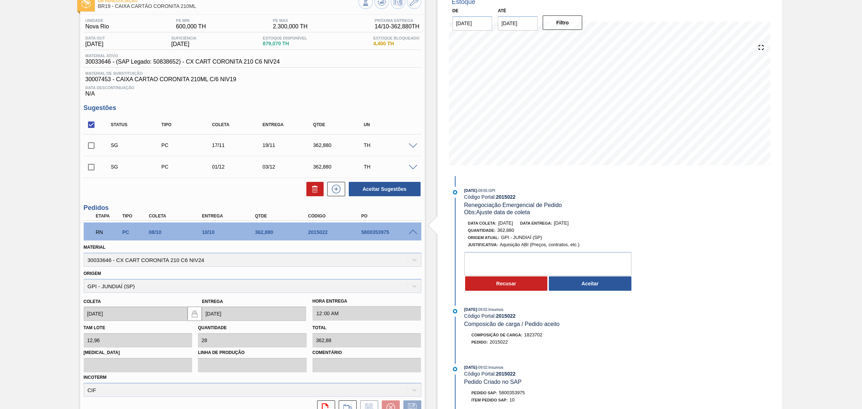
click at [410, 234] on span at bounding box center [413, 231] width 9 height 5
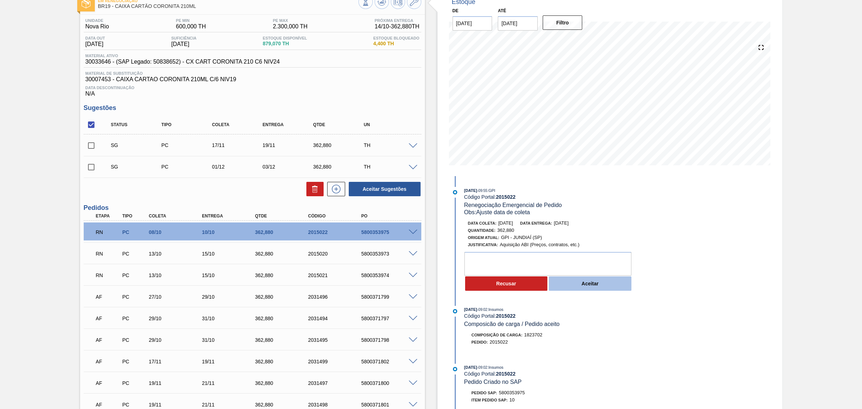
click at [602, 285] on button "Aceitar" at bounding box center [590, 283] width 83 height 14
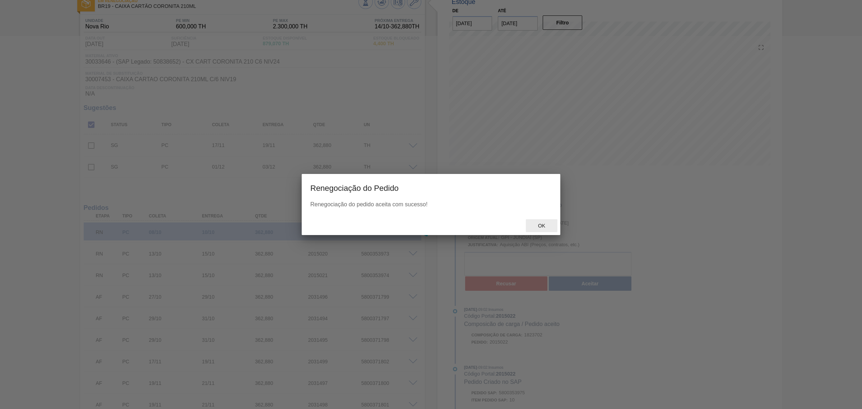
click at [545, 223] on div at bounding box center [431, 222] width 862 height 373
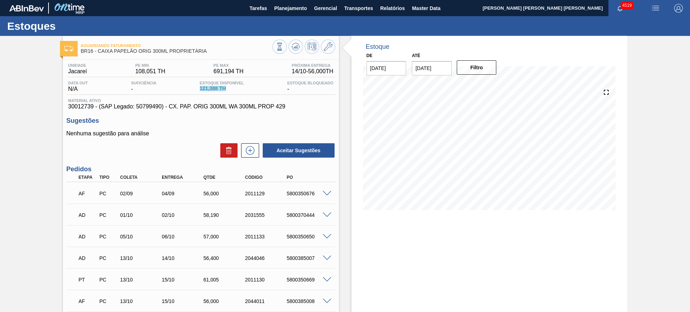
drag, startPoint x: 199, startPoint y: 90, endPoint x: 256, endPoint y: 99, distance: 58.2
click at [265, 94] on div "Data out N/A Suficiência - Estoque Disponível 121,388 TH Estoque Bloqueado -" at bounding box center [200, 88] width 269 height 14
drag, startPoint x: 442, startPoint y: 279, endPoint x: 208, endPoint y: 34, distance: 338.6
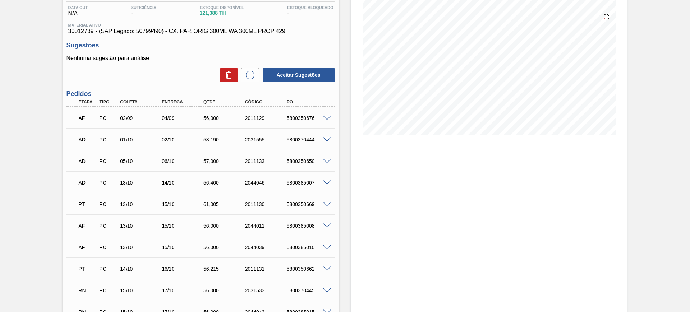
scroll to position [90, 0]
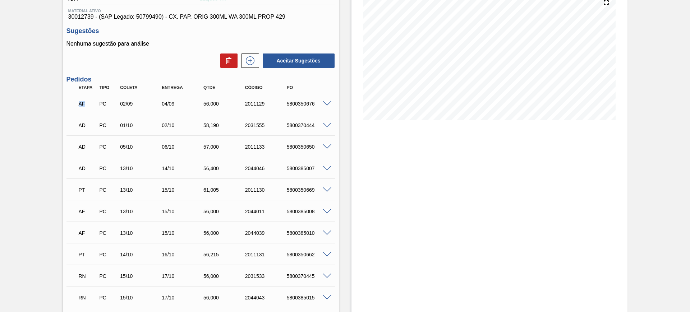
drag, startPoint x: 74, startPoint y: 105, endPoint x: 90, endPoint y: 103, distance: 16.6
click at [90, 103] on div "AF" at bounding box center [84, 104] width 21 height 16
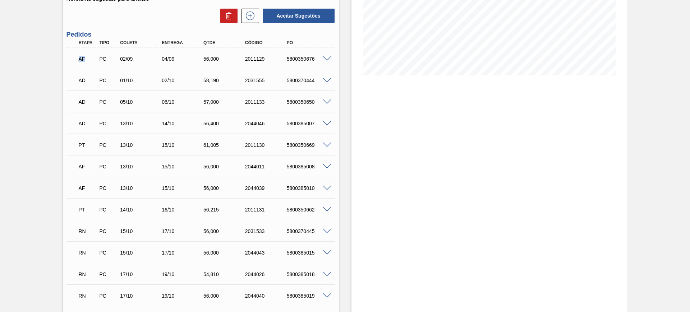
scroll to position [0, 0]
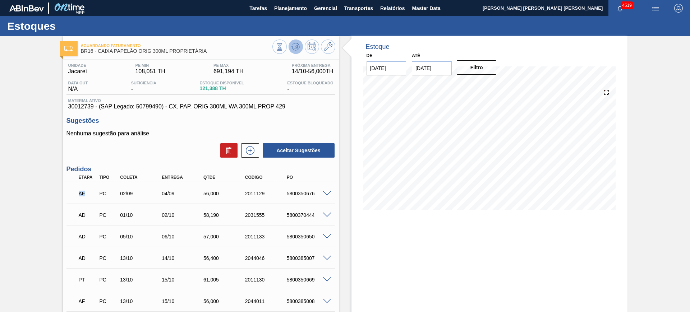
click at [296, 45] on icon at bounding box center [295, 46] width 9 height 9
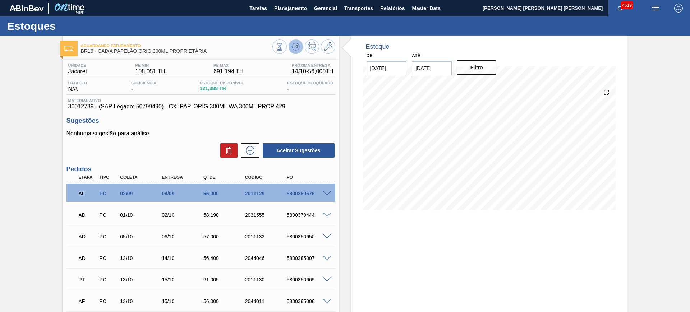
click at [295, 48] on icon at bounding box center [295, 46] width 9 height 9
click at [254, 150] on icon at bounding box center [249, 150] width 11 height 9
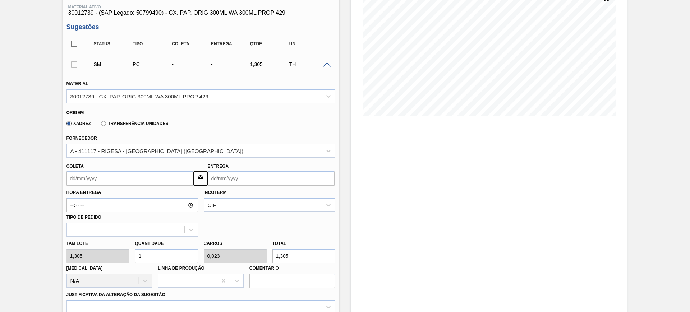
scroll to position [135, 0]
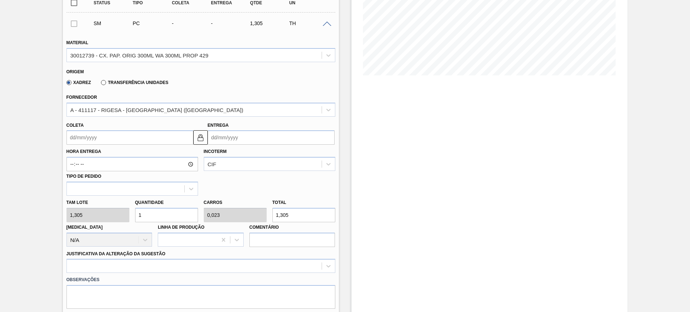
click at [239, 138] on input "Entrega" at bounding box center [271, 137] width 127 height 14
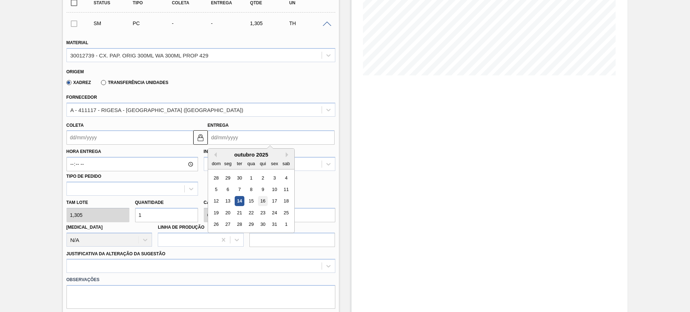
scroll to position [180, 0]
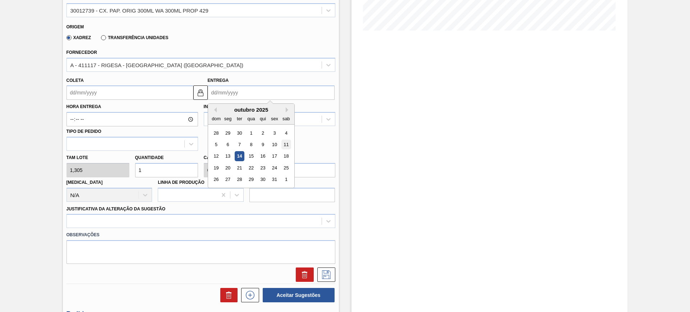
click at [284, 146] on div "11" at bounding box center [286, 145] width 10 height 10
type input "09/10/2025"
type input "11/10/2025"
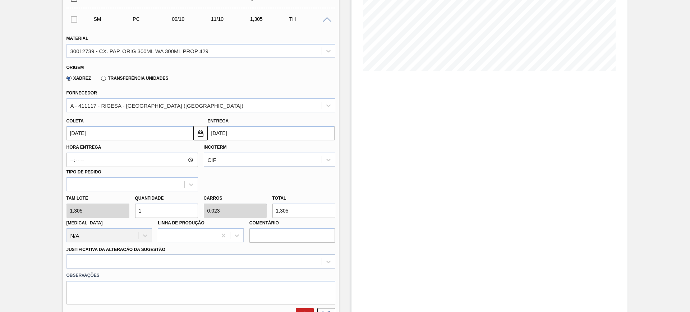
scroll to position [90, 0]
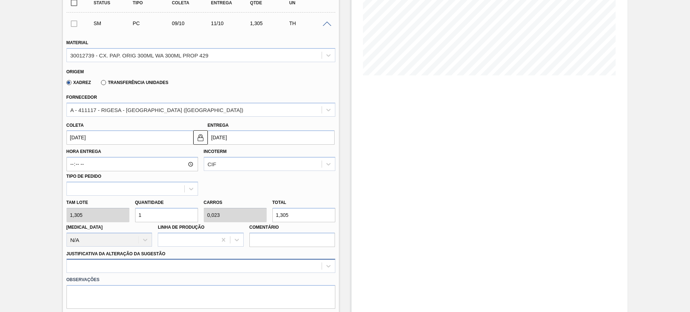
click at [218, 269] on div at bounding box center [200, 266] width 269 height 14
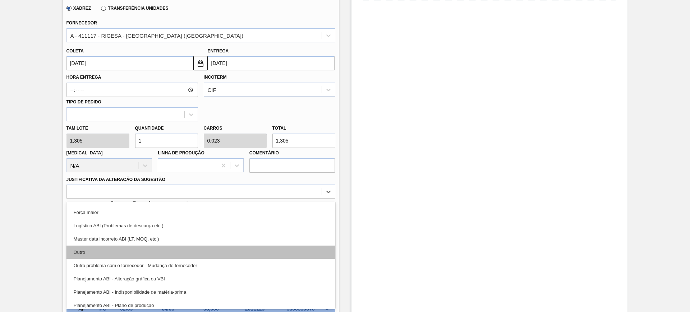
scroll to position [45, 0]
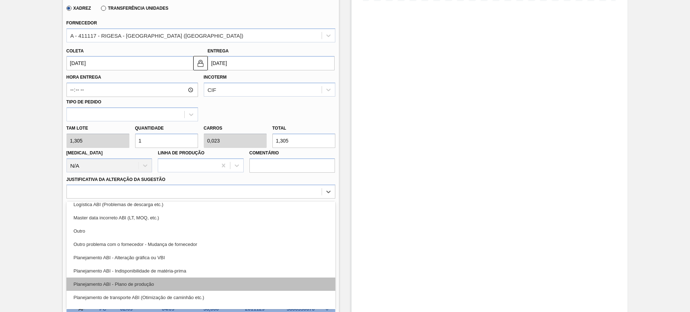
click at [209, 279] on div "Planejamento ABI - Plano de produção" at bounding box center [200, 284] width 269 height 13
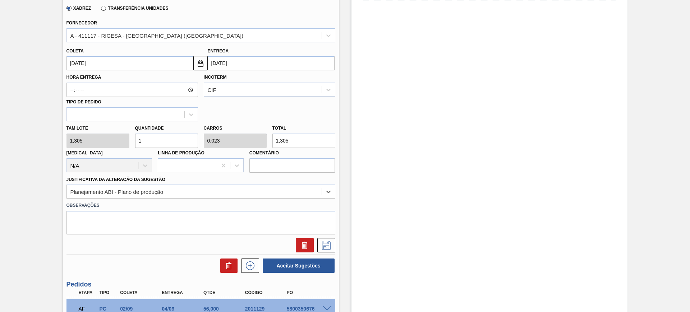
click at [178, 141] on input "1" at bounding box center [166, 141] width 63 height 14
type input "2"
type input "0,047"
type input "2,61"
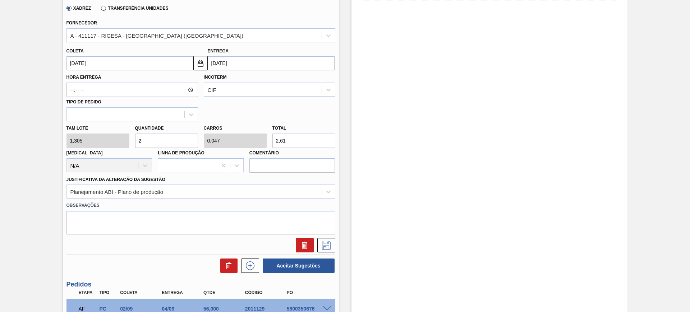
type input "22"
type input "0,513"
type input "28,71"
type input "2"
type input "0,047"
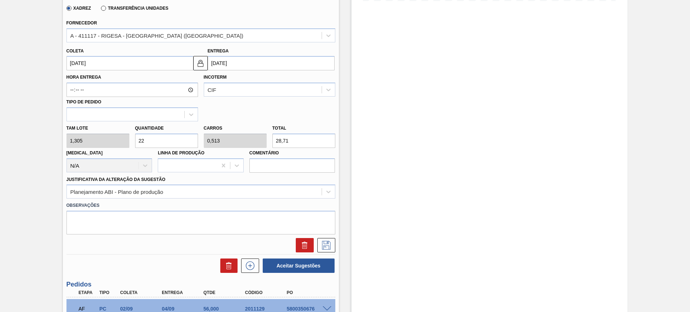
type input "2,61"
type input "0"
type input "4"
type input "0,093"
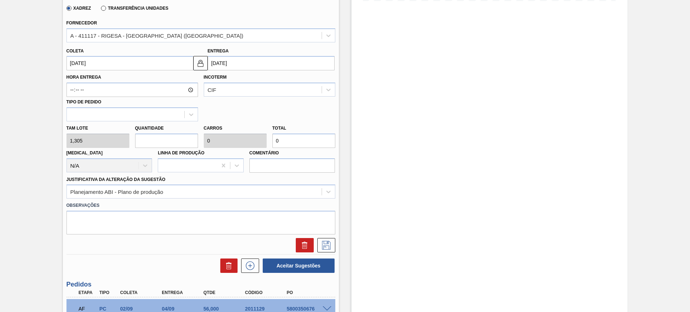
type input "5,22"
type input "40"
type input "0,932"
type input "52,2"
type input "4"
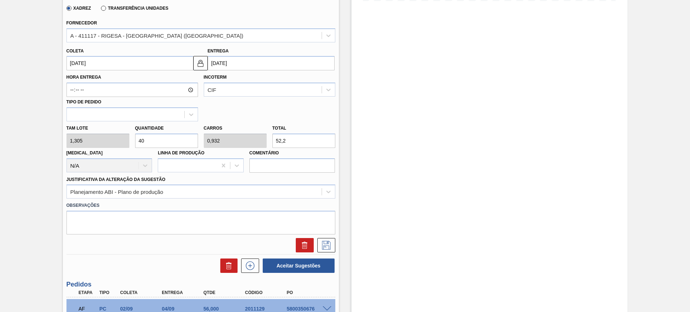
type input "0,093"
type input "5,22"
type input "42"
type input "0,979"
type input "54,81"
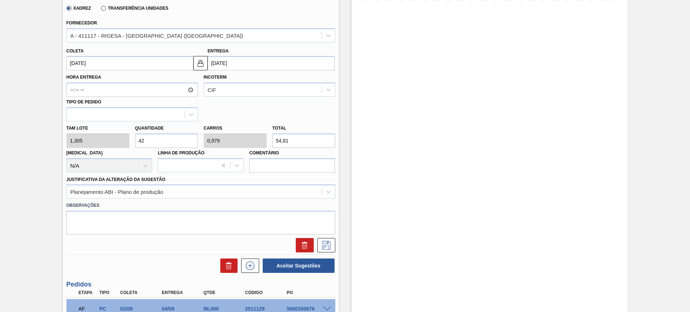
type input "4"
type input "0,093"
type input "5,22"
type input "46"
type input "1,072"
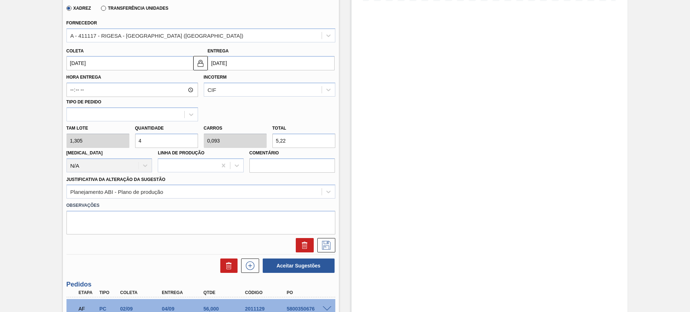
type input "60,03"
type input "4"
type input "0,093"
type input "5,22"
type input "45"
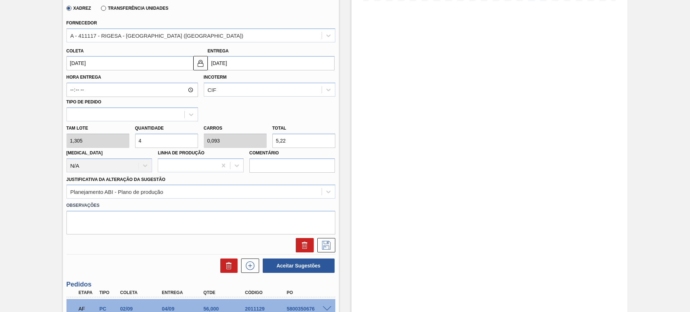
type input "1,049"
type input "58,725"
type input "4"
type input "0,093"
type input "5,22"
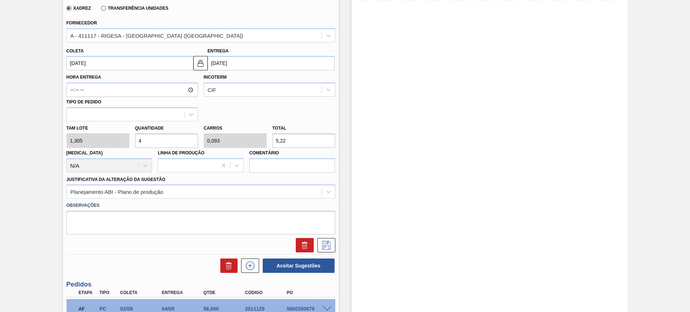
type input "44"
type input "1,025"
type input "57,42"
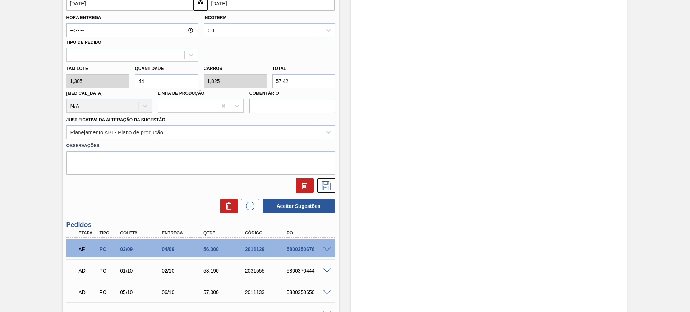
scroll to position [254, 0]
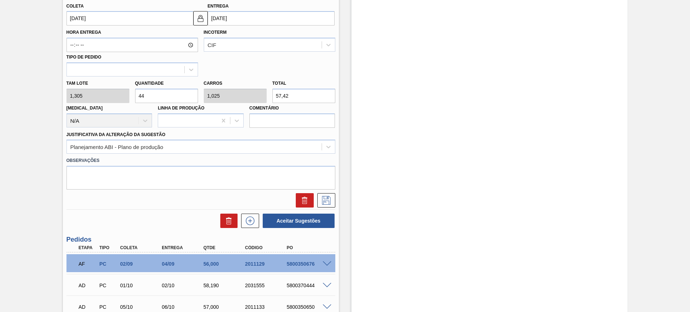
click at [295, 94] on input "57,42" at bounding box center [303, 96] width 63 height 14
type input "3,831"
type input "0,089"
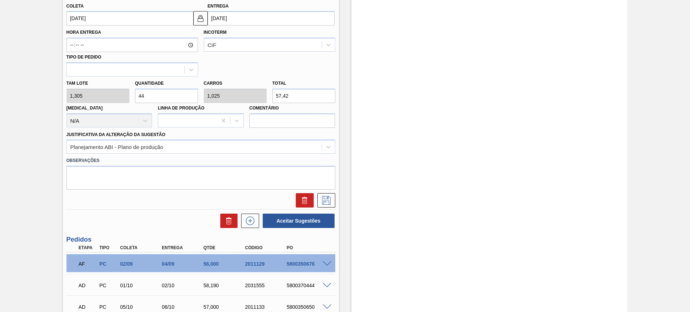
type input "5"
type input "42,912"
type input "1"
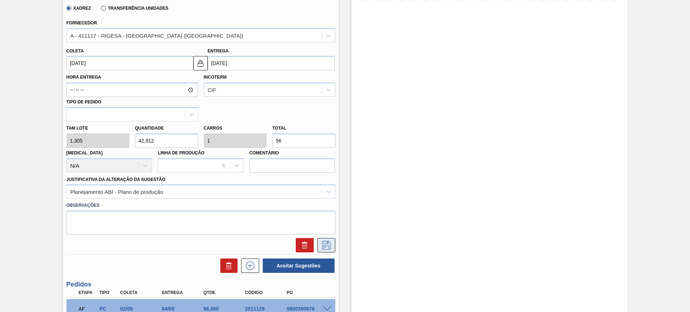
type input "56"
click at [326, 243] on icon at bounding box center [325, 245] width 11 height 9
click at [328, 243] on icon at bounding box center [325, 245] width 11 height 9
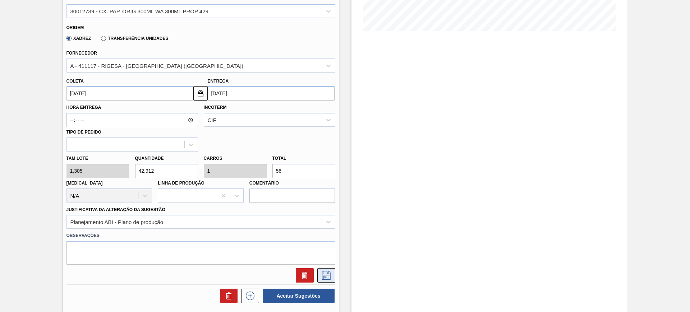
scroll to position [164, 0]
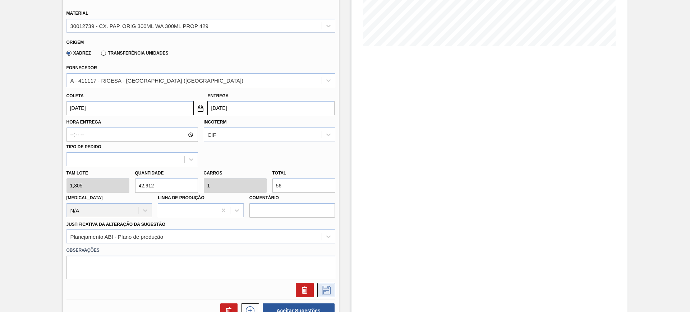
click at [329, 285] on button at bounding box center [326, 290] width 18 height 14
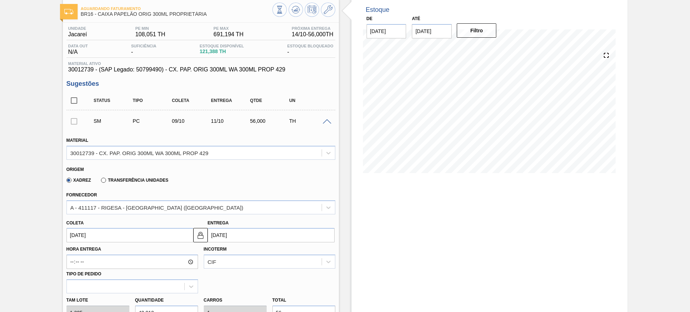
scroll to position [90, 0]
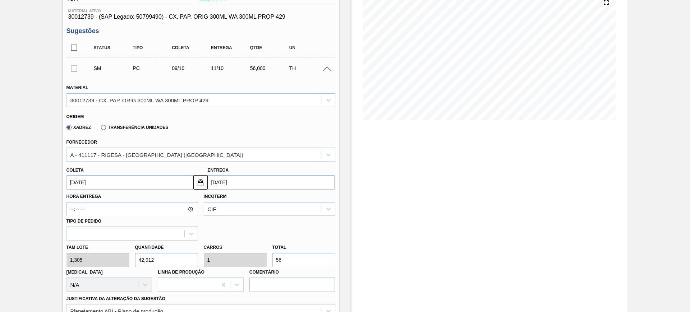
click at [245, 183] on input "11/10/2025" at bounding box center [271, 182] width 127 height 14
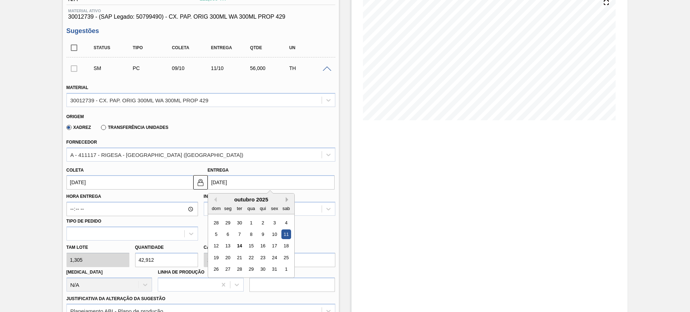
click at [288, 198] on button "Next Month" at bounding box center [288, 199] width 5 height 5
click at [241, 245] on div "11" at bounding box center [239, 246] width 10 height 10
type input "09/11/2025"
type input "11/11/2025"
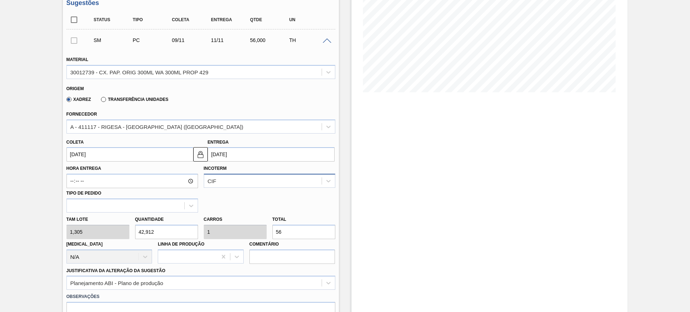
scroll to position [224, 0]
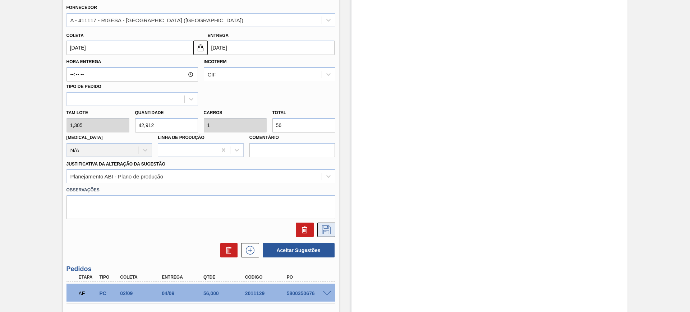
click at [333, 229] on button at bounding box center [326, 230] width 18 height 14
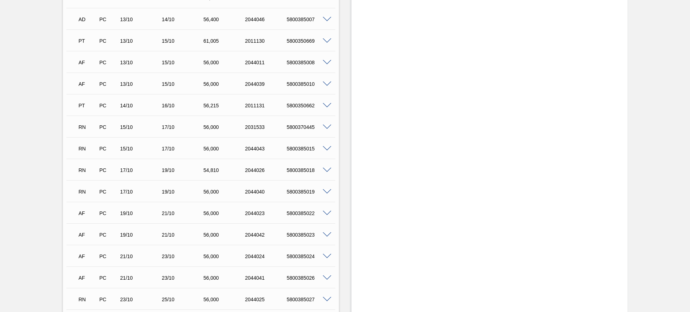
scroll to position [269, 0]
click at [328, 126] on span at bounding box center [327, 126] width 9 height 5
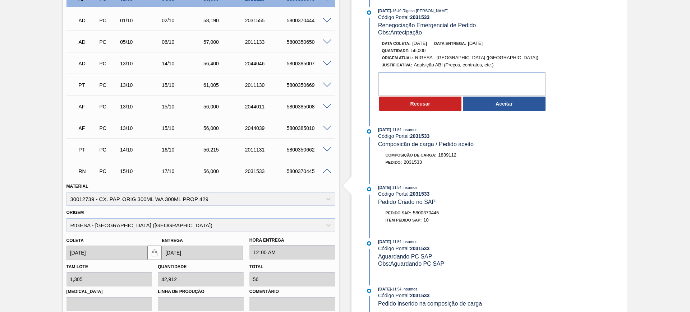
scroll to position [180, 0]
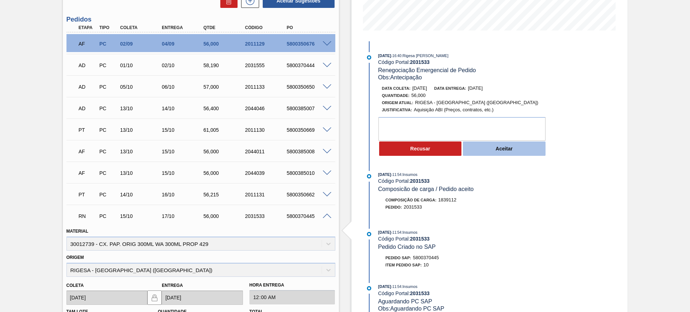
click at [500, 145] on button "Aceitar" at bounding box center [504, 149] width 83 height 14
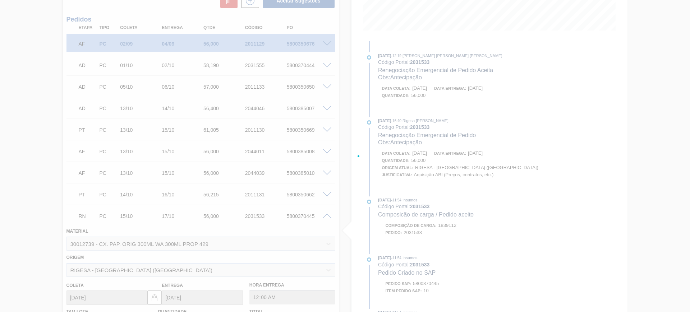
type input "Antecipação"
type input "[DATE]"
type input "16/10/2025"
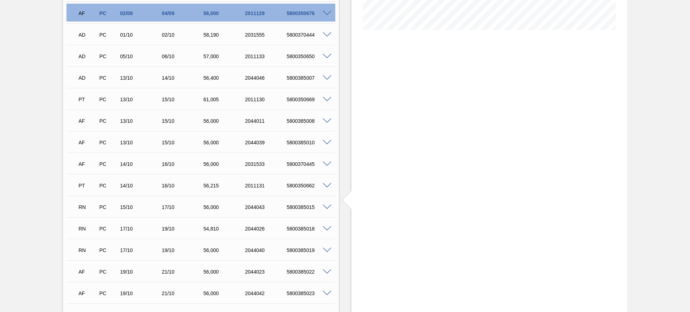
scroll to position [195, 0]
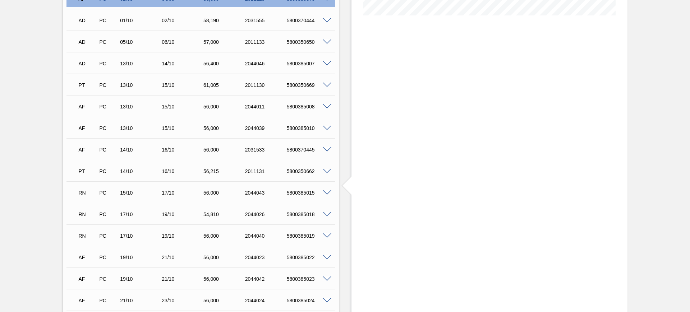
click at [327, 193] on span at bounding box center [327, 192] width 9 height 5
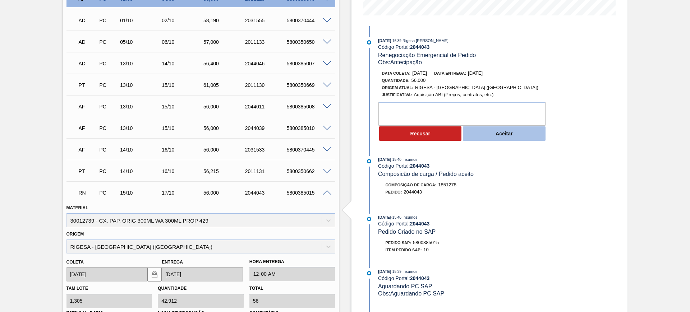
click at [484, 137] on button "Aceitar" at bounding box center [504, 133] width 83 height 14
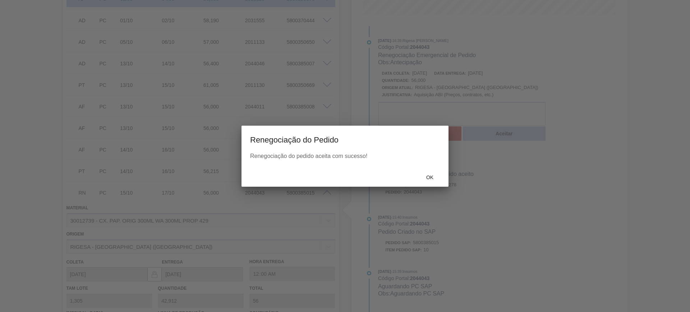
type input "Antecipação"
type input "[DATE]"
type input "16/10/2025"
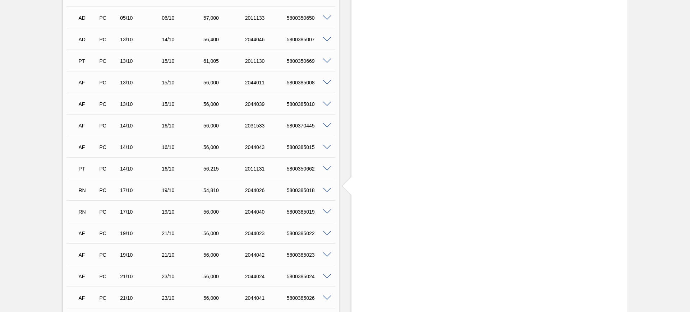
scroll to position [240, 0]
click at [325, 171] on span at bounding box center [327, 169] width 9 height 5
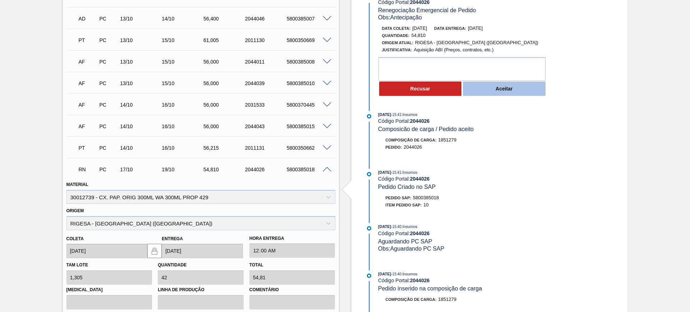
click at [492, 85] on button "Aceitar" at bounding box center [504, 89] width 83 height 14
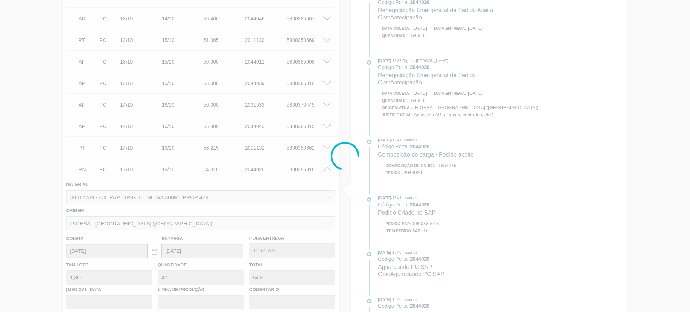
type input "Antecipação"
type input "12/10/2025"
type input "[DATE]"
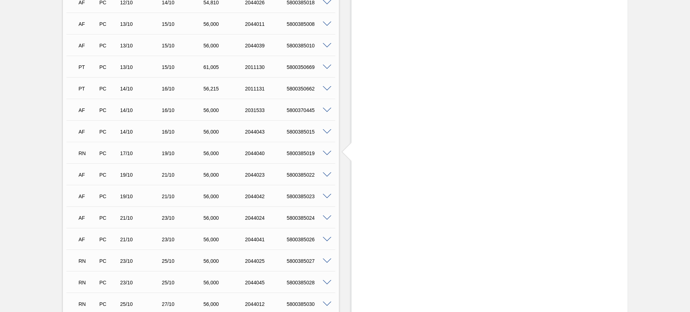
scroll to position [329, 0]
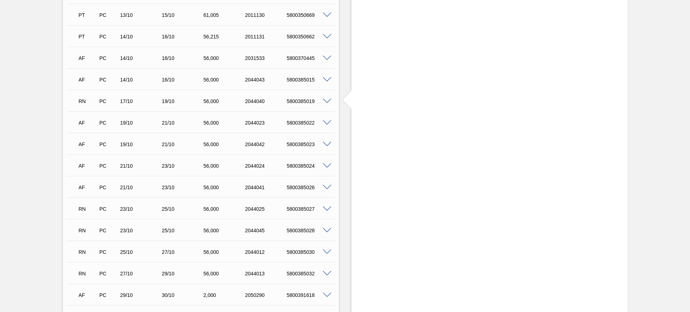
click at [327, 212] on div "RN PC 23/10 25/10 56,000 2044025 5800385027" at bounding box center [200, 208] width 269 height 18
click at [326, 210] on span at bounding box center [327, 209] width 9 height 5
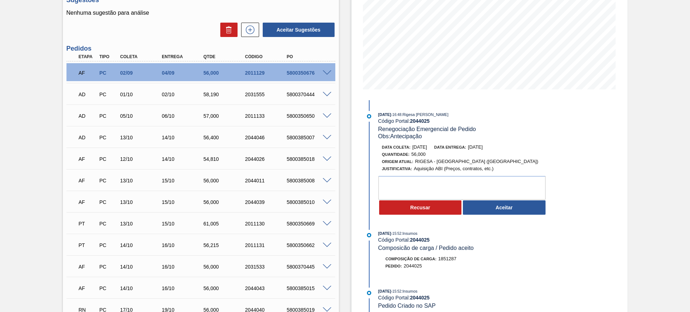
scroll to position [105, 0]
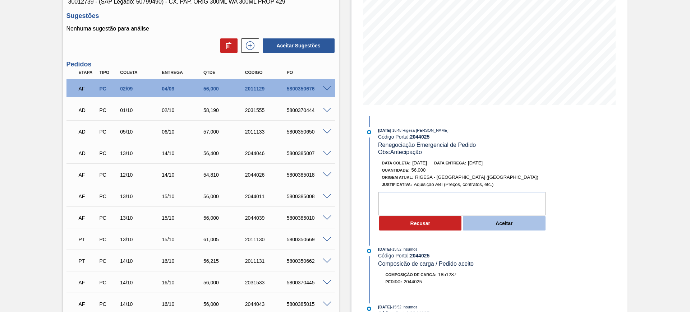
click at [520, 223] on button "Aceitar" at bounding box center [504, 223] width 83 height 14
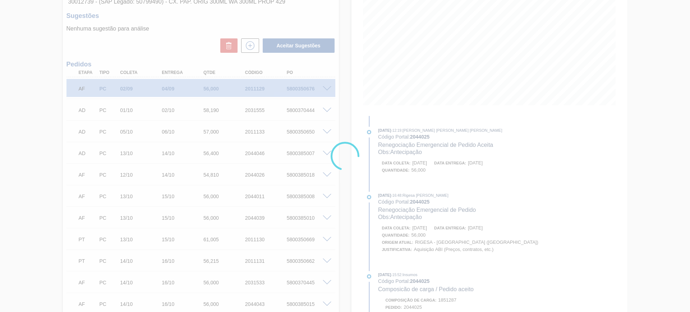
type input "Antecipação"
type input "18/10/2025"
type input "20/10/2025"
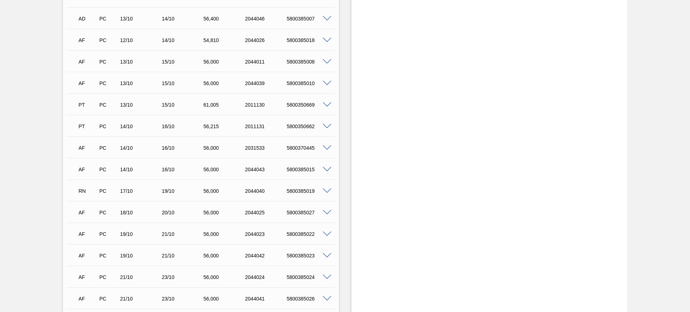
scroll to position [329, 0]
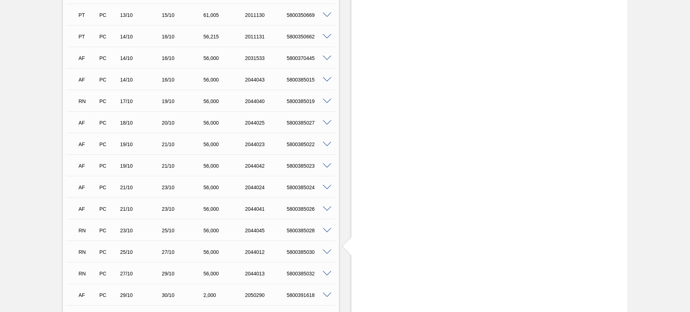
click at [327, 100] on span at bounding box center [327, 101] width 9 height 5
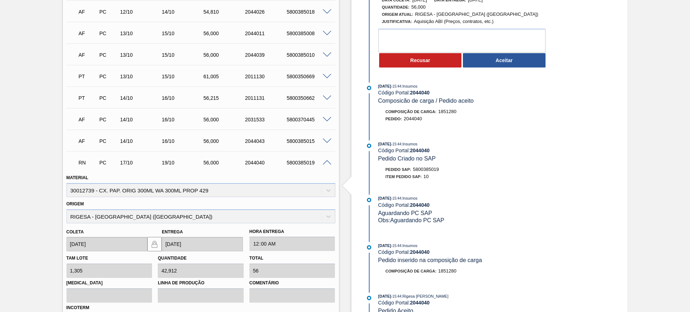
scroll to position [195, 0]
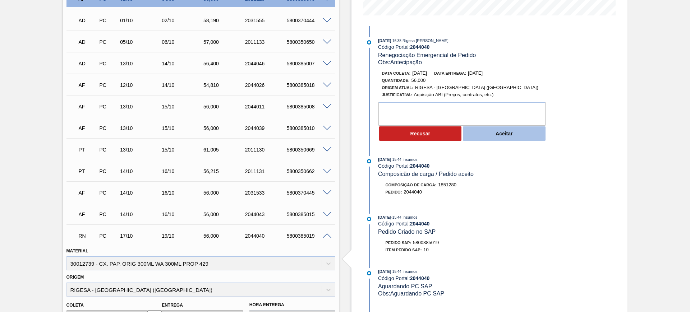
click at [517, 136] on button "Aceitar" at bounding box center [504, 133] width 83 height 14
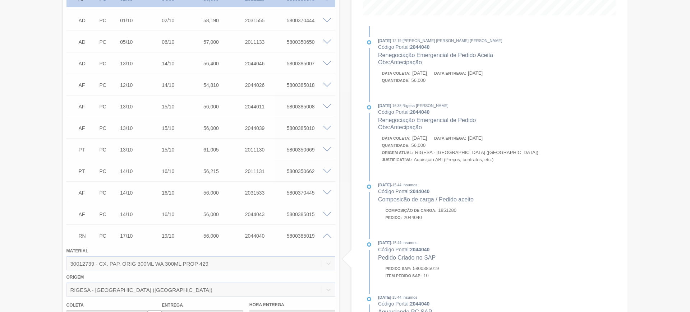
type input "Antecipação"
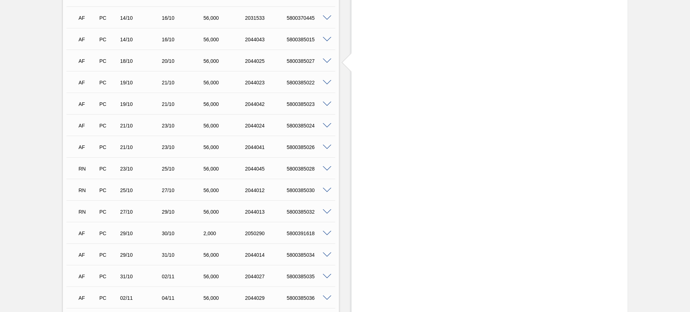
scroll to position [419, 0]
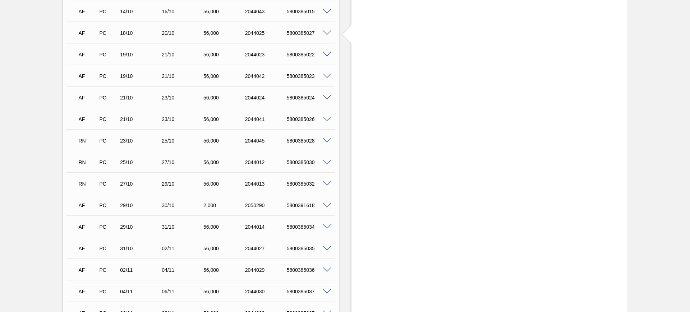
click at [326, 142] on span at bounding box center [327, 140] width 9 height 5
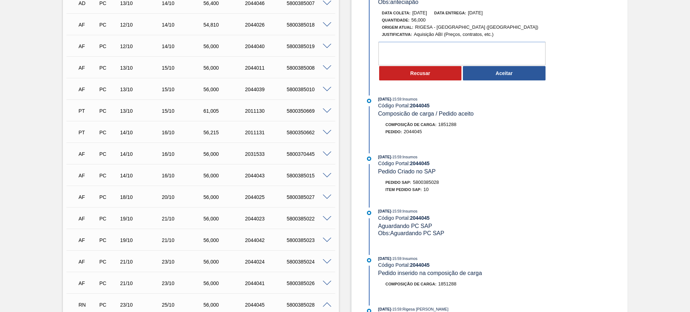
scroll to position [240, 0]
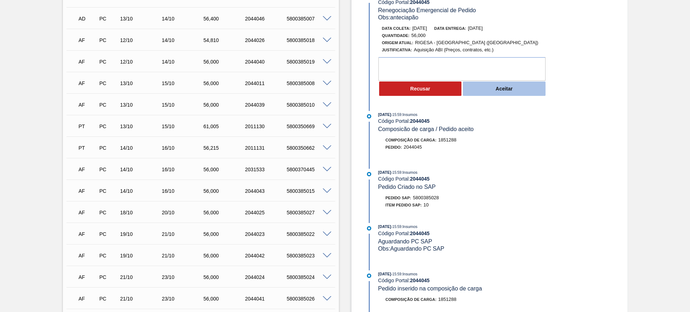
click at [489, 95] on button "Aceitar" at bounding box center [504, 89] width 83 height 14
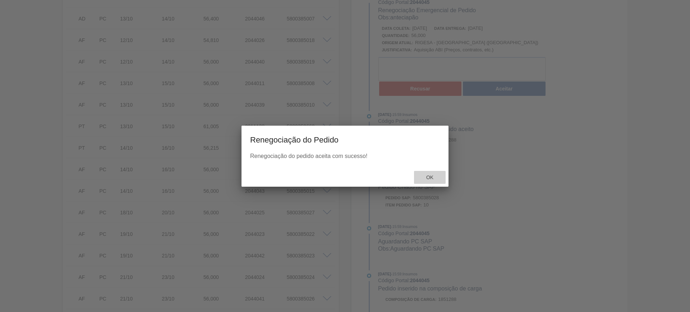
click at [435, 173] on div "Ok" at bounding box center [430, 177] width 32 height 13
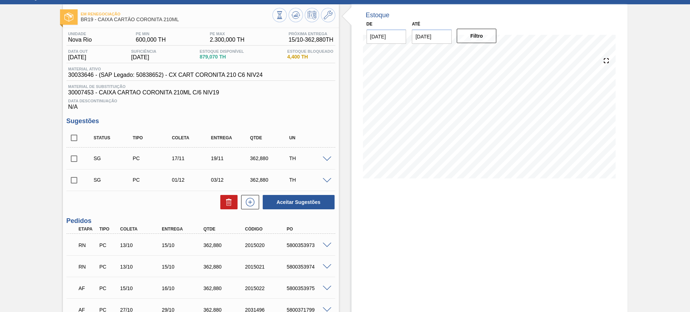
scroll to position [90, 0]
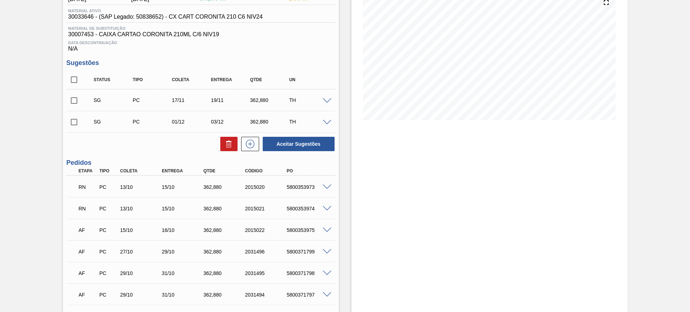
click at [325, 187] on span at bounding box center [327, 187] width 9 height 5
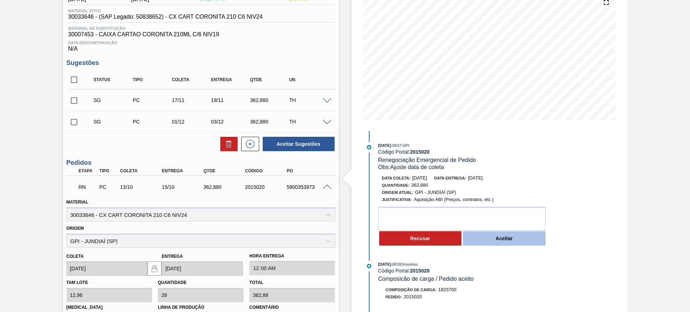
click at [502, 238] on button "Aceitar" at bounding box center [504, 238] width 83 height 14
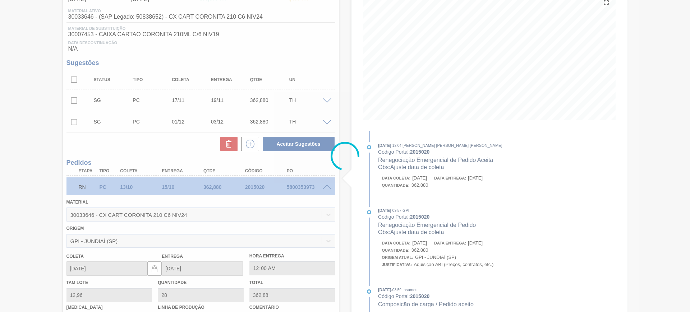
type input "Ajuste data de coleta"
type input "[DATE]"
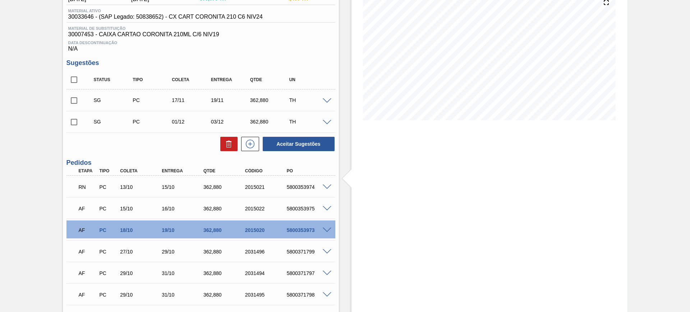
scroll to position [180, 0]
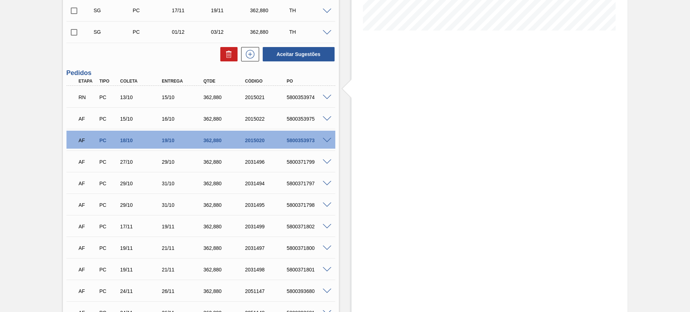
click at [327, 99] on div "5800353974" at bounding box center [308, 97] width 47 height 6
click at [326, 98] on div "RN PC 13/10 15/10 362,[PHONE_NUMBER] 5800353974" at bounding box center [200, 97] width 269 height 18
click at [325, 96] on span at bounding box center [327, 97] width 9 height 5
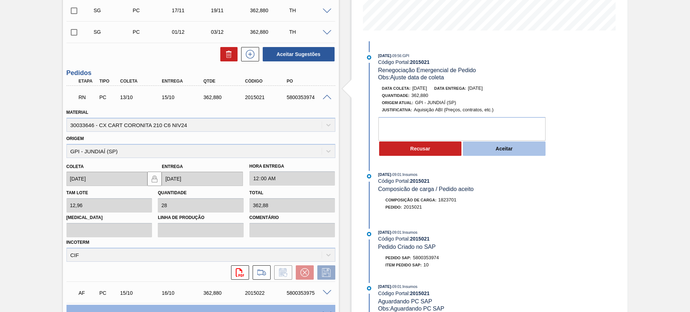
click at [504, 145] on button "Aceitar" at bounding box center [504, 149] width 83 height 14
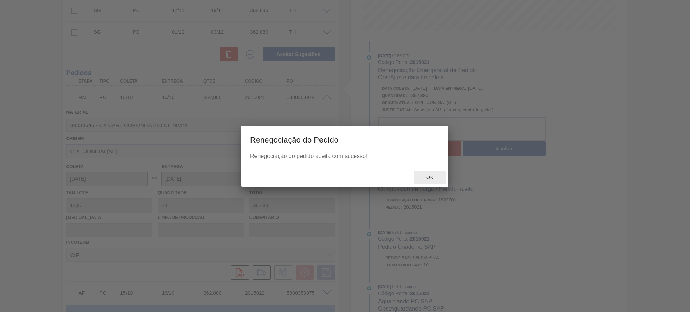
click at [433, 176] on span "Ok" at bounding box center [429, 178] width 19 height 6
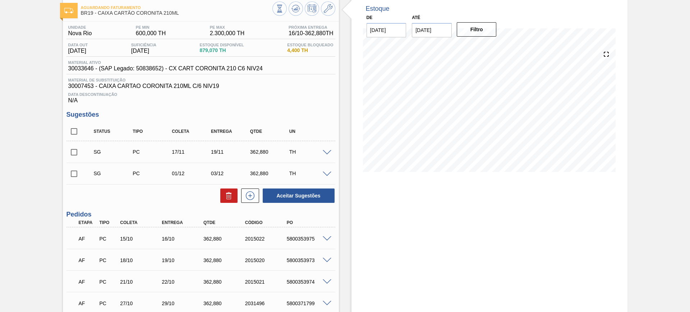
scroll to position [90, 0]
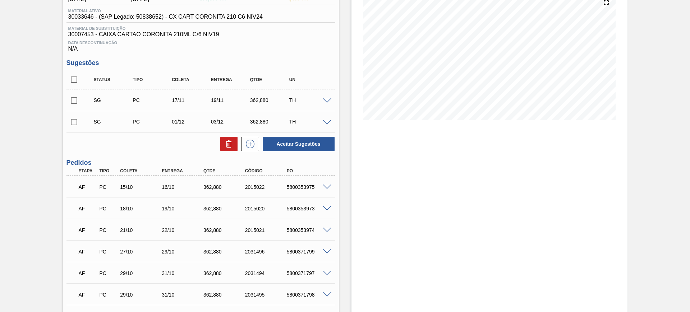
click at [322, 205] on div at bounding box center [328, 207] width 14 height 5
click at [324, 206] on span at bounding box center [327, 208] width 9 height 5
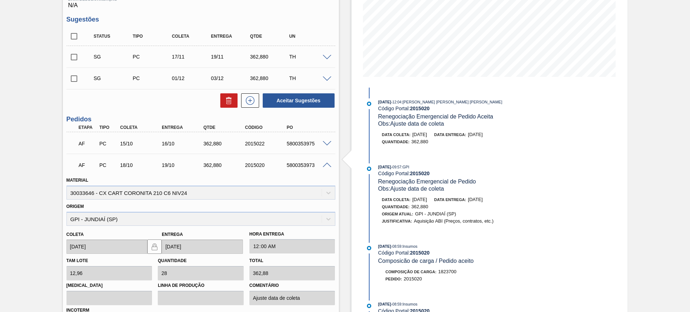
scroll to position [180, 0]
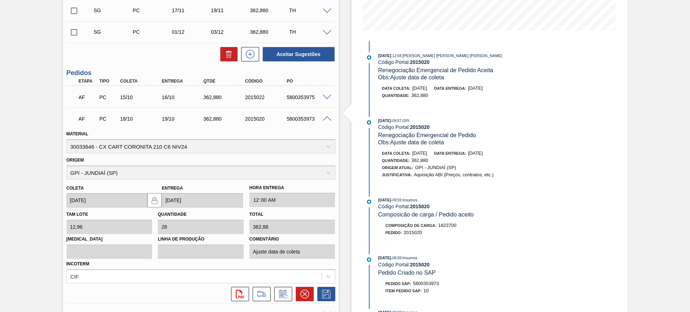
click at [326, 118] on span at bounding box center [327, 118] width 9 height 5
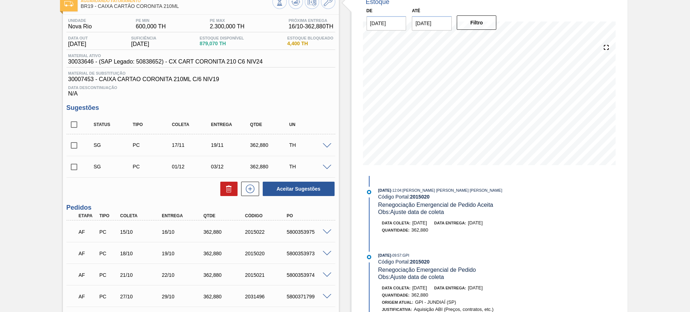
scroll to position [0, 0]
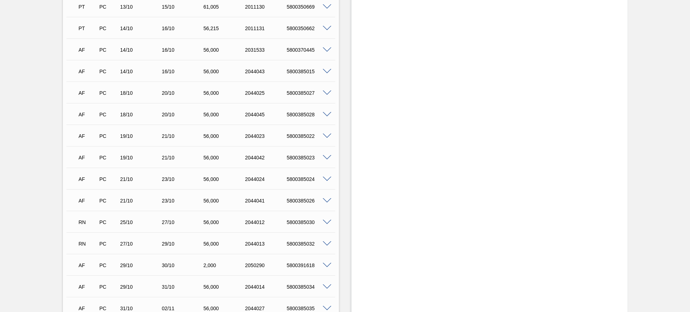
scroll to position [449, 0]
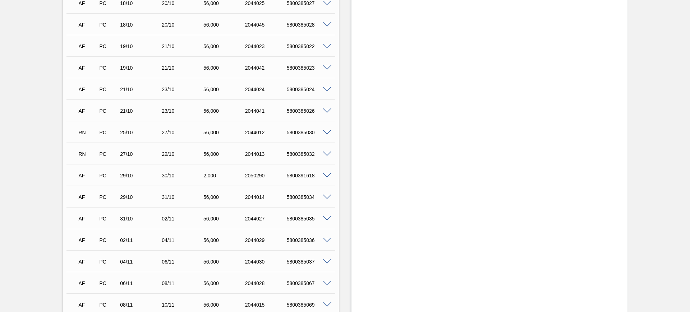
click at [328, 134] on span at bounding box center [327, 132] width 9 height 5
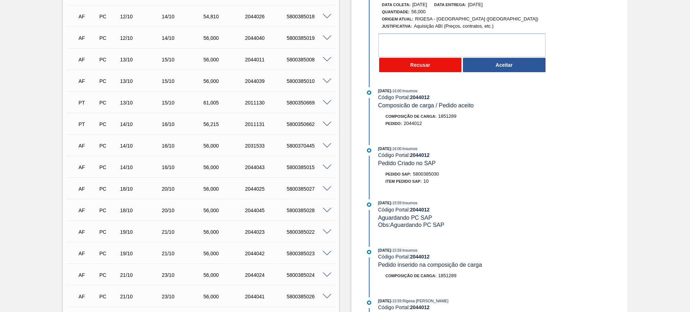
scroll to position [224, 0]
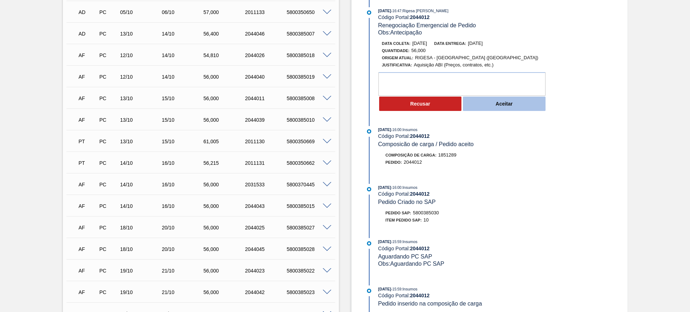
click at [492, 101] on button "Aceitar" at bounding box center [504, 104] width 83 height 14
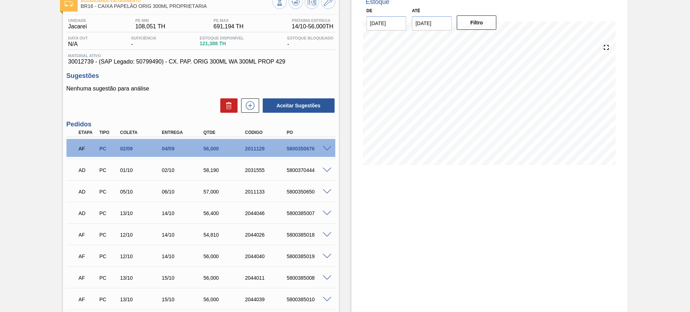
scroll to position [0, 0]
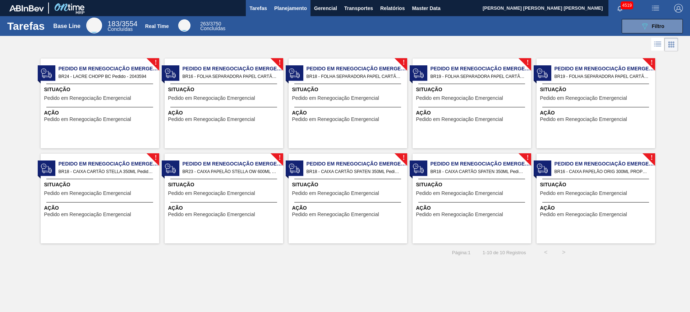
click at [280, 8] on span "Planejamento" at bounding box center [290, 8] width 33 height 9
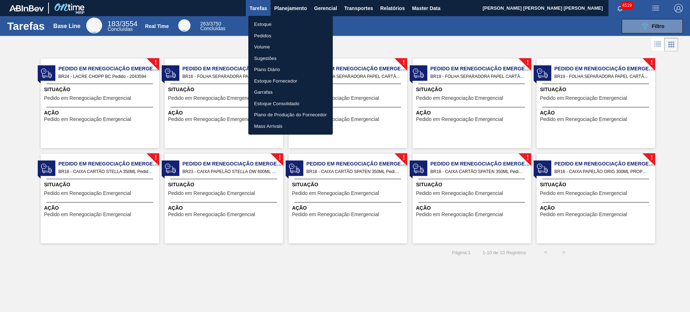
click at [281, 23] on li "Estoque" at bounding box center [290, 24] width 84 height 11
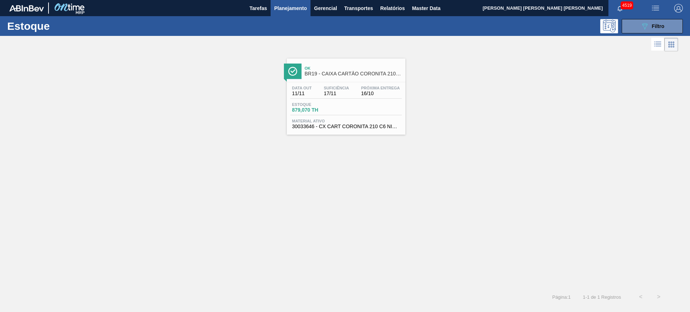
click at [634, 34] on div "Estoque 089F7B8B-B2A5-4AFE-B5C0-19BA573D28AC Filtro" at bounding box center [345, 26] width 690 height 20
click at [631, 19] on button "089F7B8B-B2A5-4AFE-B5C0-19BA573D28AC Filtro" at bounding box center [651, 26] width 61 height 14
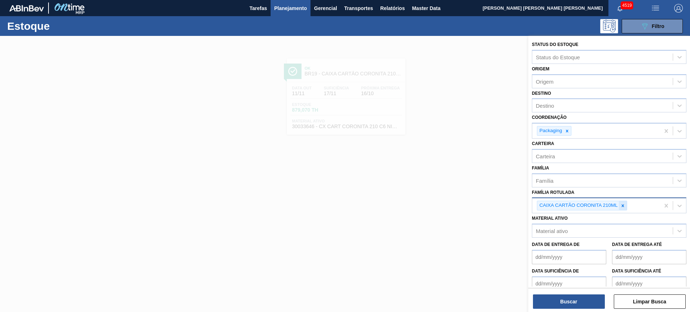
click at [624, 205] on icon at bounding box center [622, 205] width 5 height 5
click at [566, 134] on div at bounding box center [567, 130] width 8 height 9
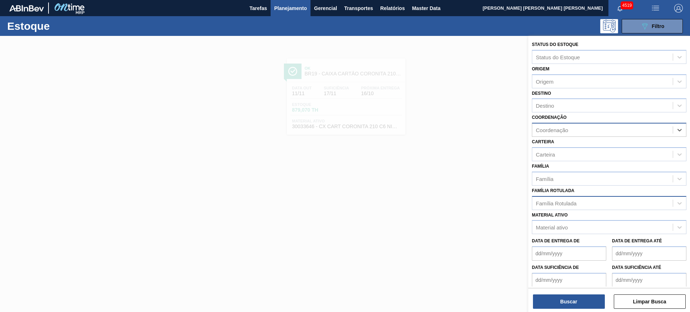
click at [374, 99] on div at bounding box center [345, 192] width 690 height 312
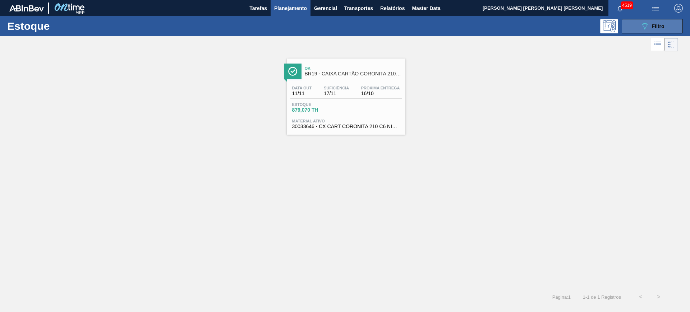
click at [660, 31] on button "089F7B8B-B2A5-4AFE-B5C0-19BA573D28AC Filtro" at bounding box center [651, 26] width 61 height 14
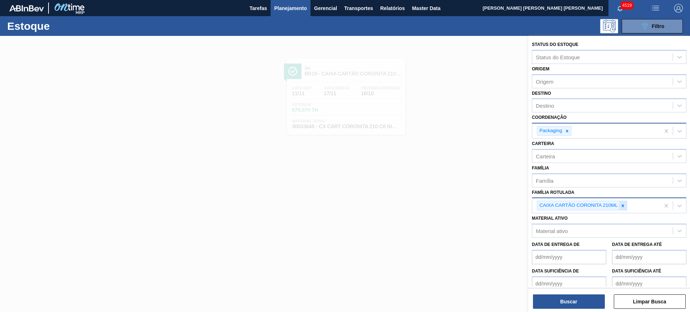
click at [622, 205] on icon at bounding box center [622, 205] width 3 height 3
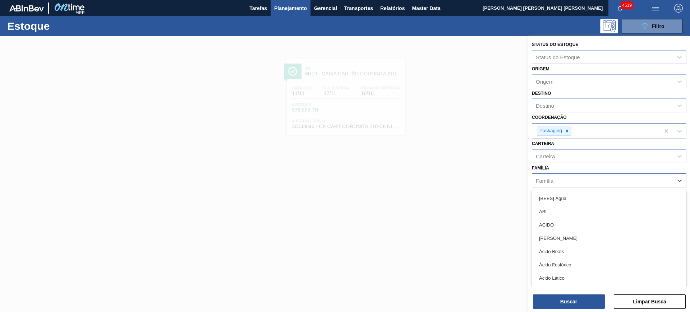
click at [560, 184] on div "Família" at bounding box center [602, 180] width 140 height 10
type input "fo"
click at [565, 172] on div "Família option Ácido Fosfórico focused, 1 of 9. 9 results available for search …" at bounding box center [609, 175] width 154 height 24
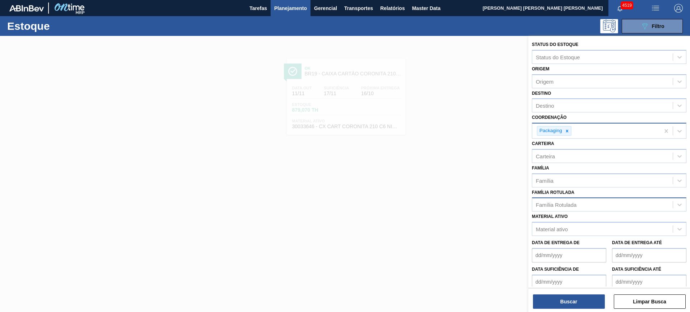
click at [557, 212] on div "Material ativo Material ativo" at bounding box center [609, 224] width 154 height 24
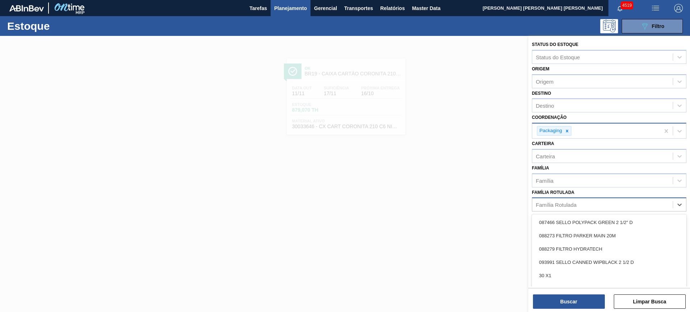
click at [556, 209] on div "Família Rotulada" at bounding box center [602, 205] width 140 height 10
type Rotulada "foil ap 600"
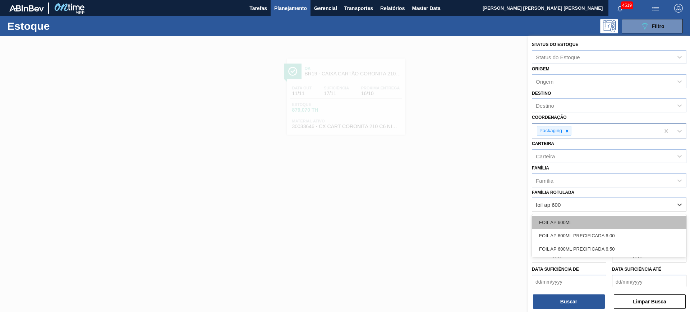
click at [606, 218] on div "FOIL AP 600ML" at bounding box center [609, 222] width 154 height 13
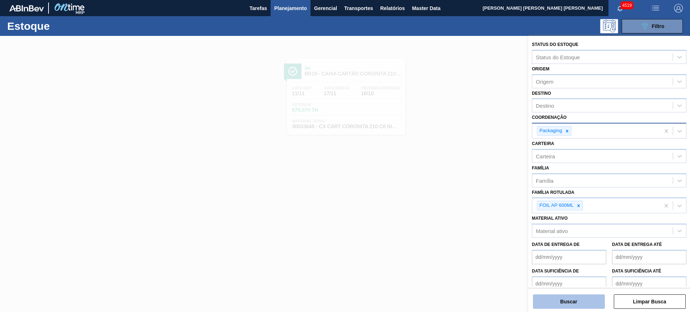
click at [586, 298] on button "Buscar" at bounding box center [569, 301] width 72 height 14
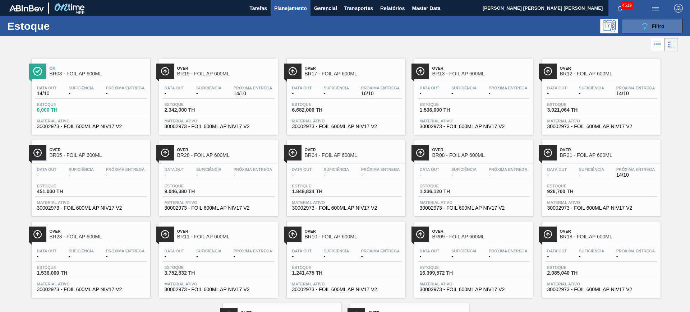
click at [671, 25] on button "089F7B8B-B2A5-4AFE-B5C0-19BA573D28AC Filtro" at bounding box center [651, 26] width 61 height 14
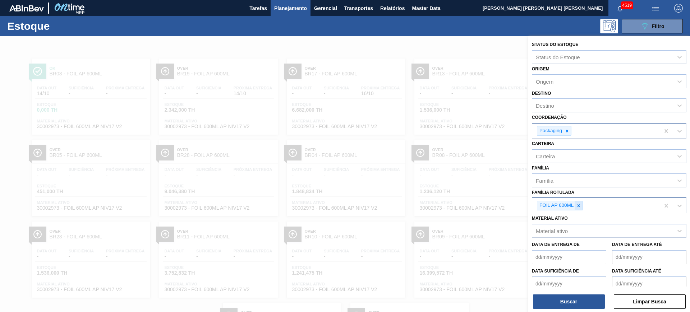
click at [579, 206] on icon at bounding box center [578, 205] width 5 height 5
paste Rotulada "[PERSON_NAME] [PERSON_NAME] AF IN65"
type Rotulada "[PERSON_NAME] [PERSON_NAME] AF IN65"
click at [615, 196] on div "Família Rotulada option FOIL AP 600ML, deselected. Use Up and Down to choose op…" at bounding box center [609, 199] width 154 height 24
click at [553, 207] on div "Família Rotulada" at bounding box center [555, 205] width 41 height 6
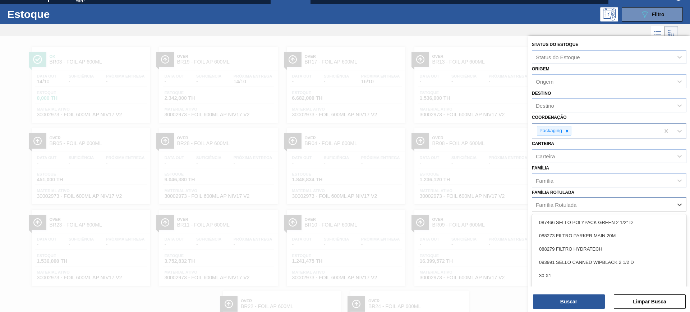
scroll to position [13, 0]
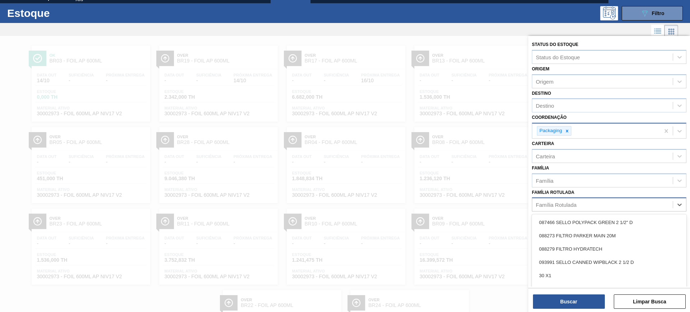
paste Rotulada "LACRE CHOPP BC"
type Rotulada "LACRE CHOPP BC"
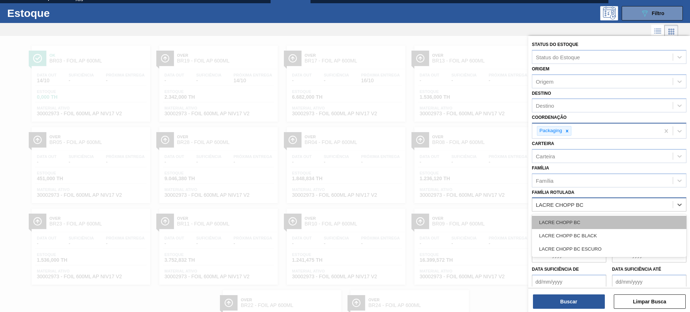
click at [561, 223] on div "LACRE CHOPP BC" at bounding box center [609, 222] width 154 height 13
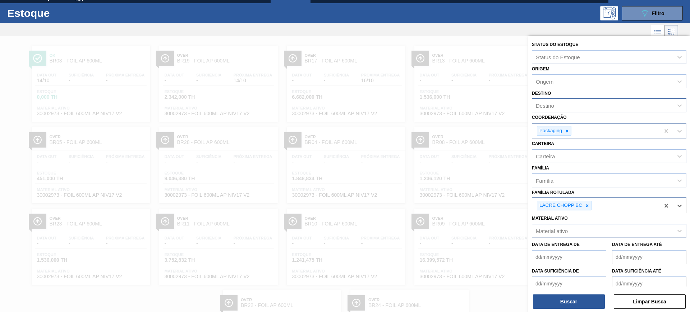
click at [576, 105] on div "Destino" at bounding box center [602, 106] width 140 height 10
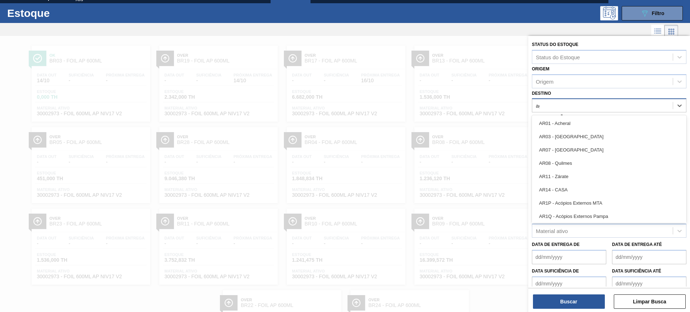
type input "agud"
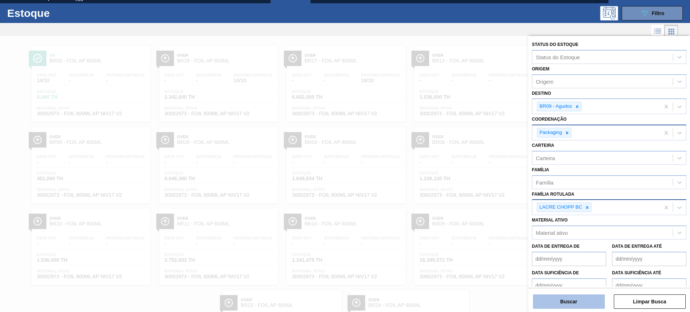
click at [560, 302] on button "Buscar" at bounding box center [569, 301] width 72 height 14
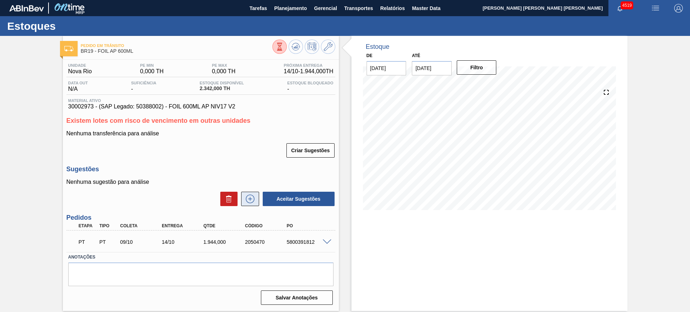
click at [256, 197] on button at bounding box center [250, 199] width 18 height 14
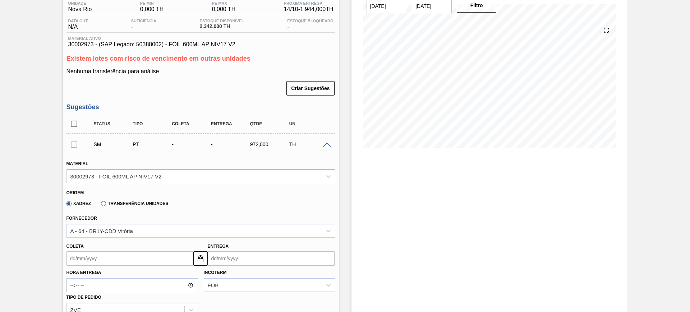
scroll to position [135, 0]
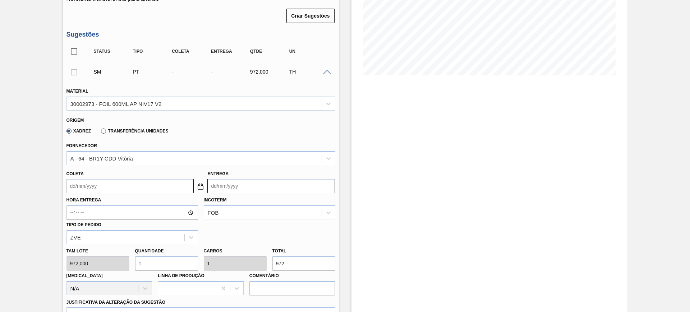
click at [327, 71] on span at bounding box center [327, 72] width 9 height 5
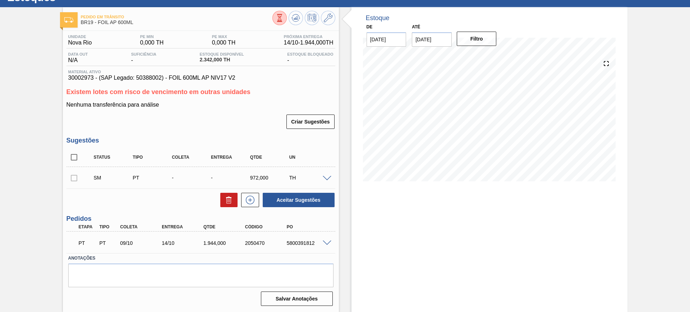
click at [326, 178] on span at bounding box center [327, 178] width 9 height 5
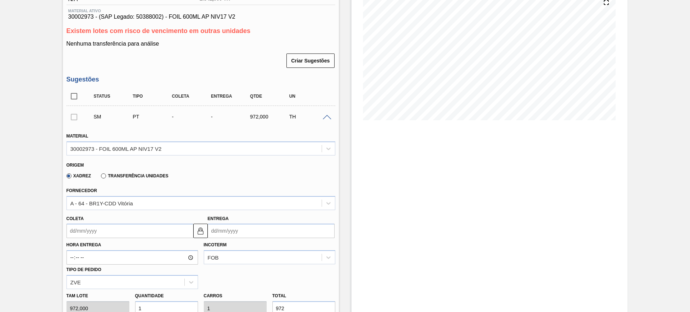
click at [329, 117] on span at bounding box center [327, 117] width 9 height 5
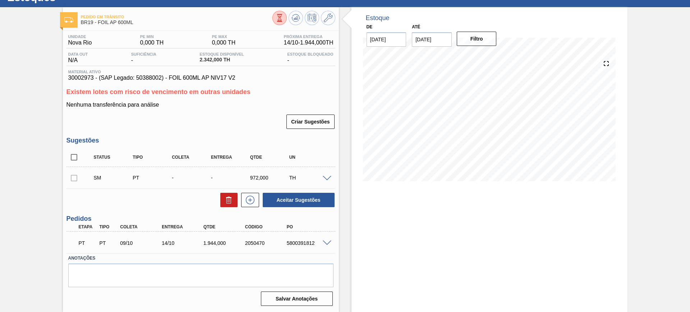
click at [328, 178] on span at bounding box center [327, 178] width 9 height 5
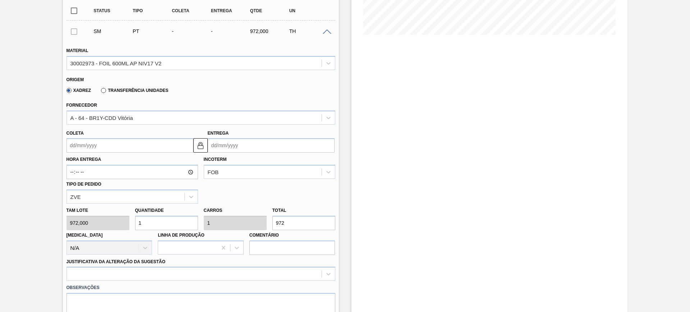
scroll to position [180, 0]
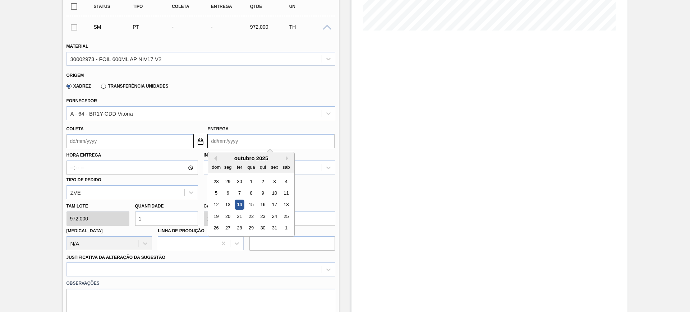
click at [265, 142] on input "Entrega" at bounding box center [271, 141] width 127 height 14
click at [286, 157] on button "Next Month" at bounding box center [288, 158] width 5 height 5
click at [237, 204] on div "11" at bounding box center [239, 205] width 10 height 10
type input "06/11/2025"
type input "11/11/2025"
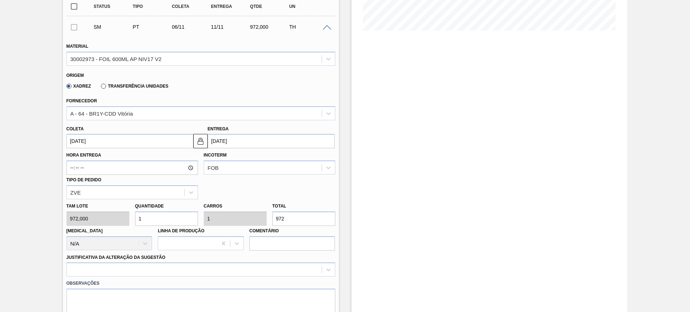
click at [154, 219] on input "1" at bounding box center [166, 219] width 63 height 14
type input "2"
type input "1.944"
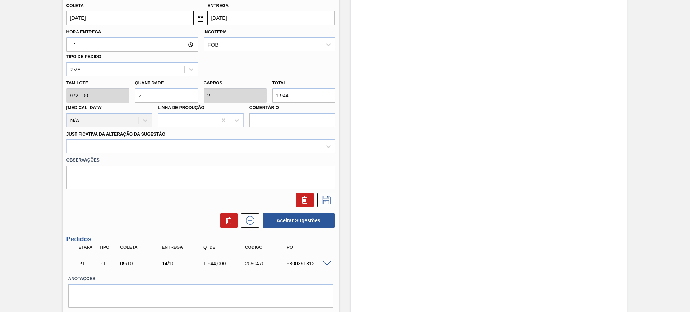
scroll to position [314, 0]
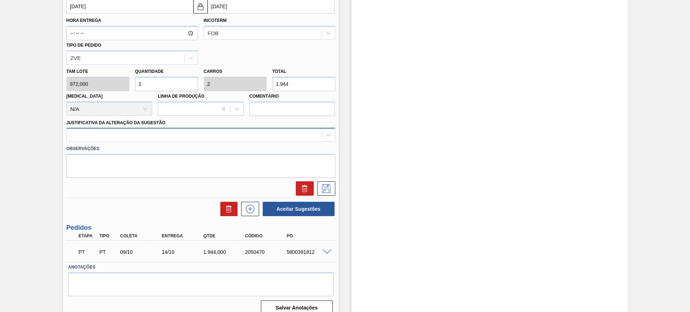
type input "2"
click at [231, 133] on div at bounding box center [194, 135] width 255 height 10
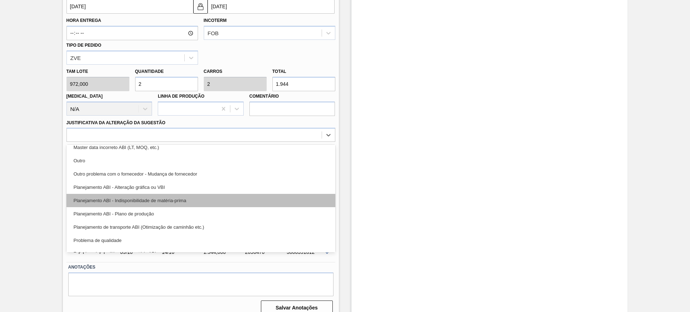
scroll to position [45, 0]
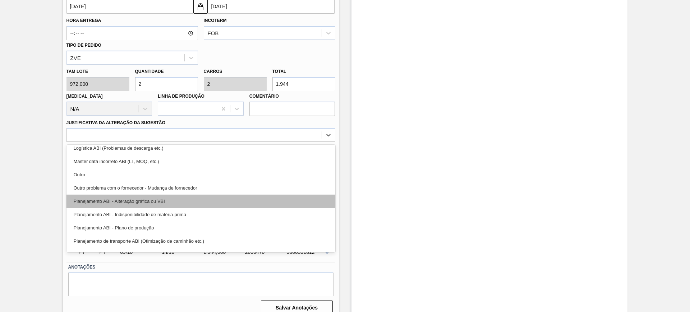
click at [242, 205] on div "Planejamento ABI - Alteração gráfica ou VBI" at bounding box center [200, 201] width 269 height 13
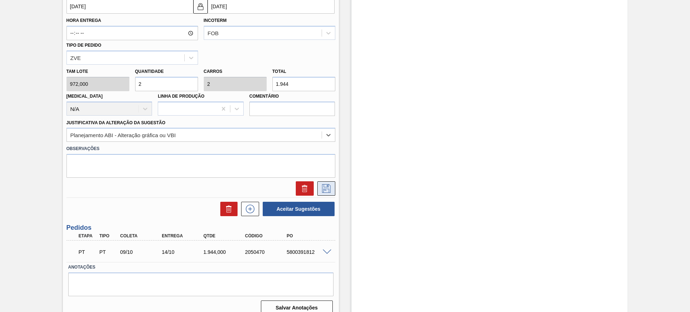
click at [325, 191] on icon at bounding box center [325, 188] width 11 height 9
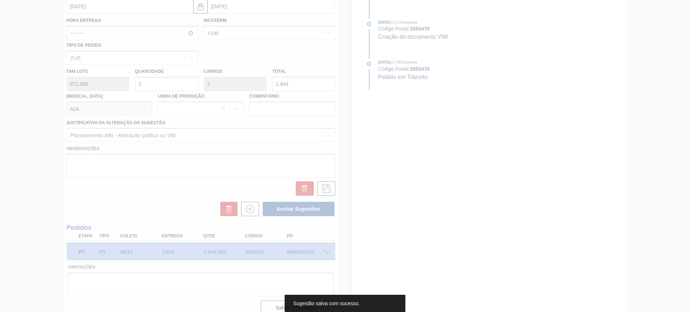
scroll to position [29, 0]
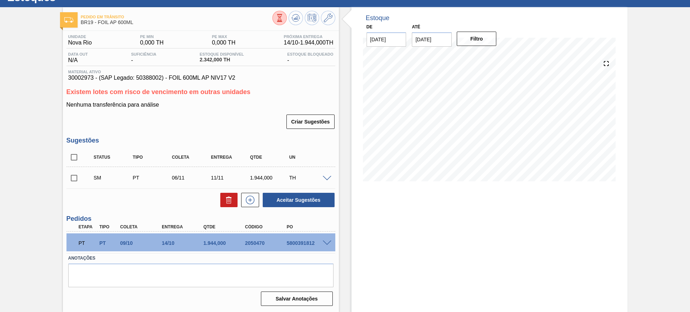
click at [74, 156] on input "checkbox" at bounding box center [73, 157] width 15 height 15
checkbox input "true"
click at [299, 201] on button "Aceitar Sugestões" at bounding box center [299, 200] width 72 height 14
checkbox input "false"
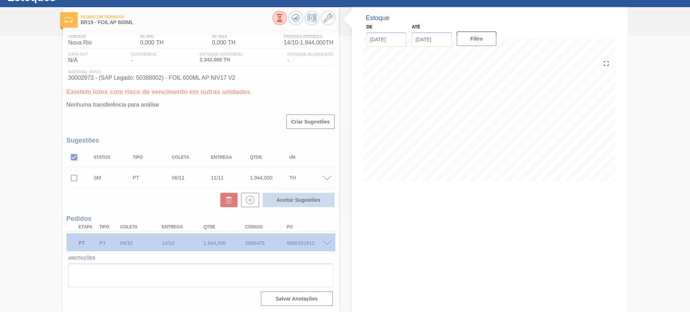
scroll to position [20, 0]
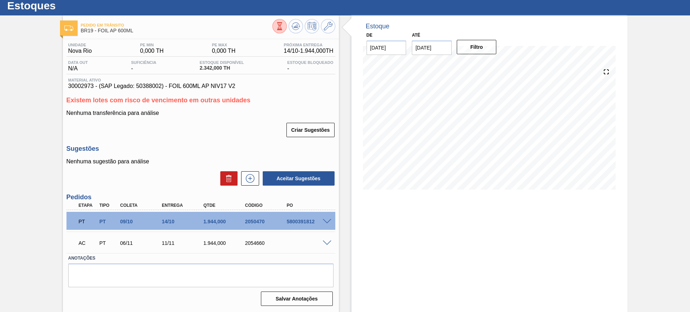
click at [325, 244] on span at bounding box center [327, 243] width 9 height 5
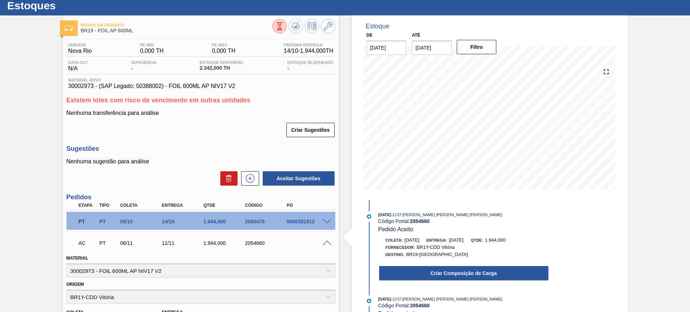
scroll to position [110, 0]
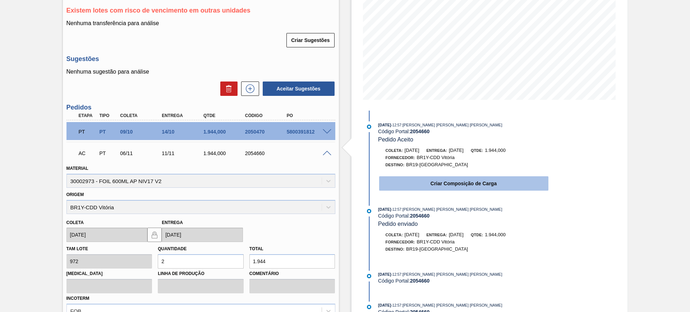
click at [450, 181] on button "Criar Composição de Carga" at bounding box center [463, 183] width 169 height 14
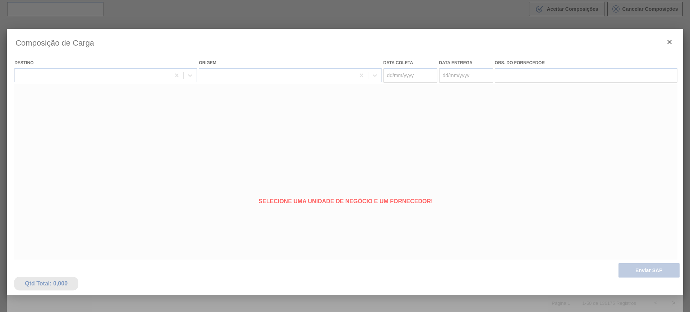
type coleta "06/11/2025"
type Entrega "11/11/2025"
click at [521, 21] on div at bounding box center [345, 156] width 690 height 312
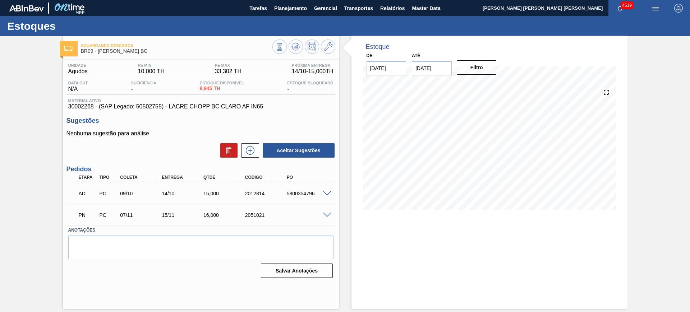
click at [327, 194] on span at bounding box center [327, 193] width 9 height 5
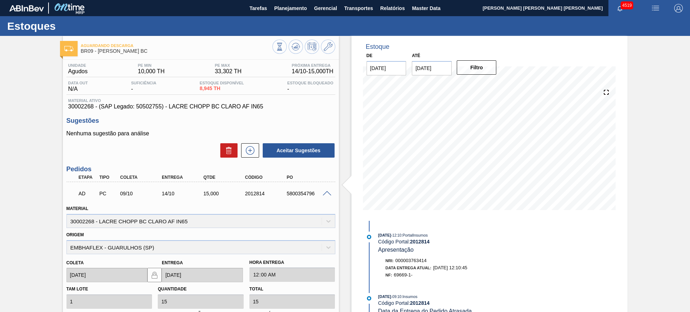
click at [328, 193] on span at bounding box center [327, 193] width 9 height 5
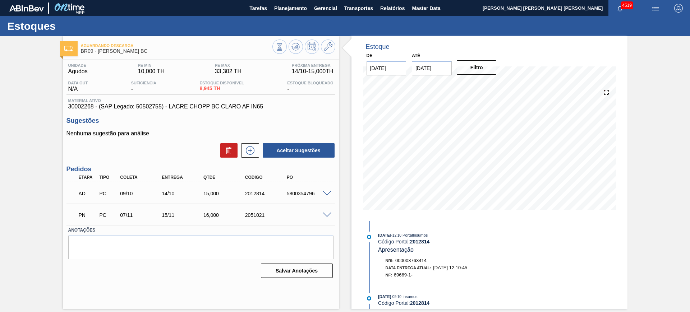
scroll to position [45, 0]
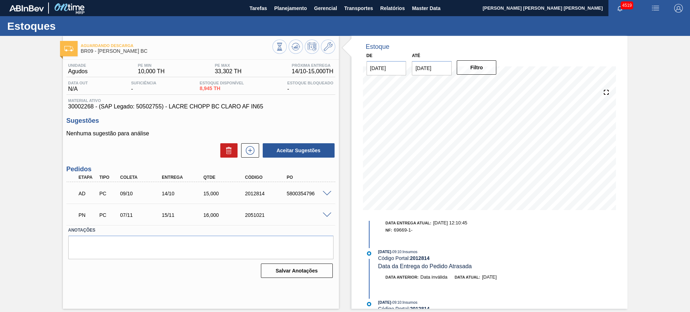
click at [292, 194] on div "5800354796" at bounding box center [308, 194] width 47 height 6
copy div "5800354796"
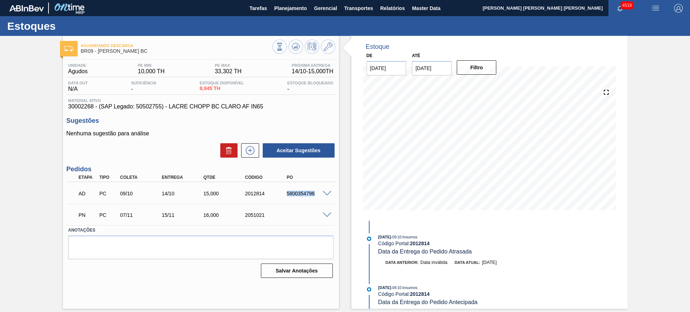
scroll to position [0, 0]
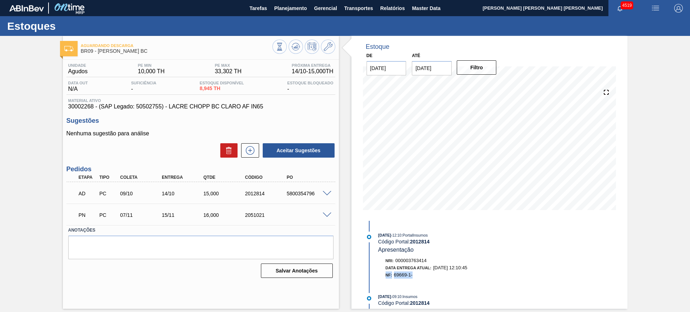
drag, startPoint x: 383, startPoint y: 275, endPoint x: 418, endPoint y: 276, distance: 35.6
click at [418, 276] on div "Nri: 000003763414 Data Entrega Atual: [DATE] 12:10:45 NF: 69669-1-" at bounding box center [463, 268] width 171 height 22
copy div "NF: 69669-1-"
